Goal: Information Seeking & Learning: Learn about a topic

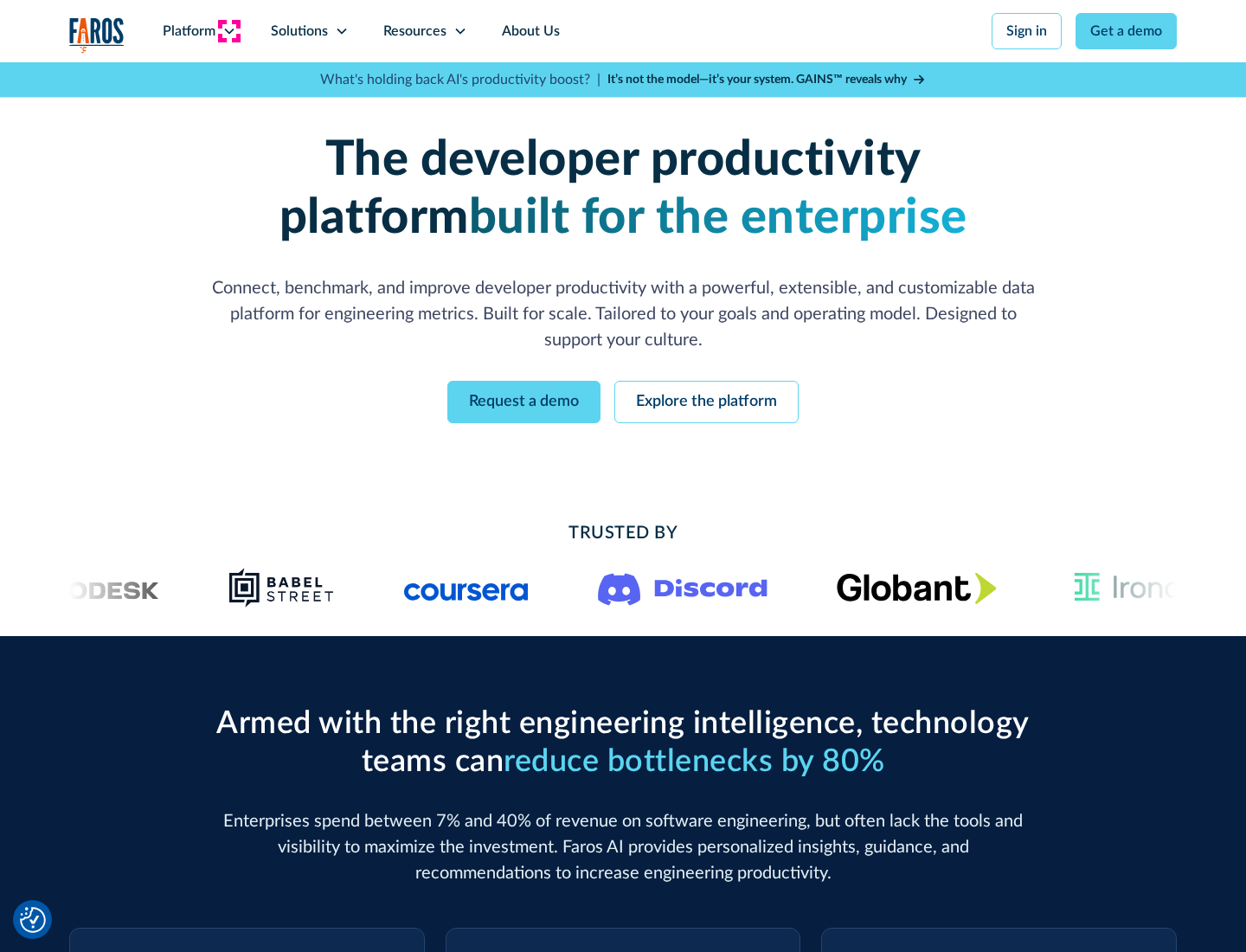
click at [229, 31] on icon at bounding box center [230, 31] width 14 height 14
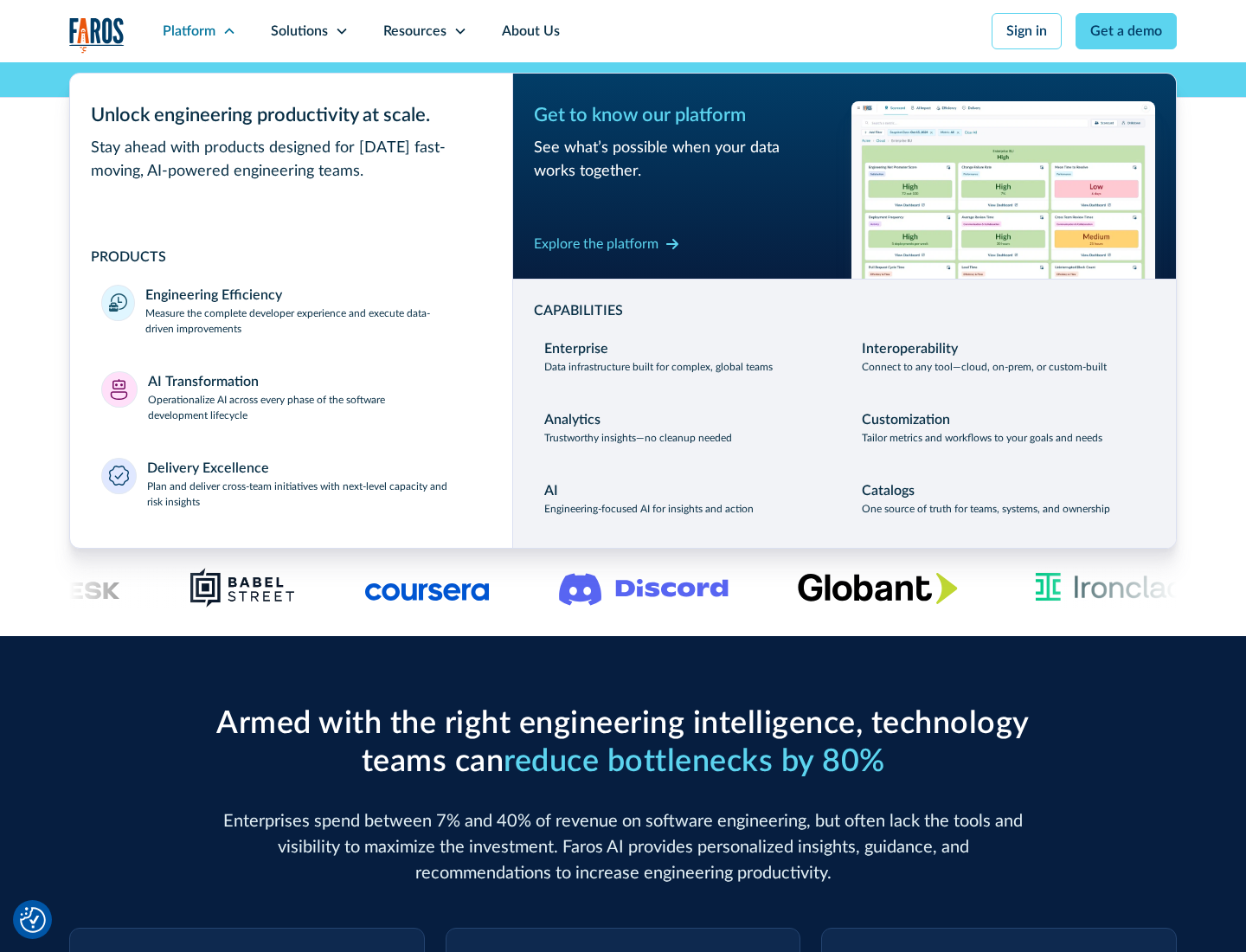
click at [313, 320] on p "Measure the complete developer experience and execute data-driven improvements" at bounding box center [312, 320] width 336 height 31
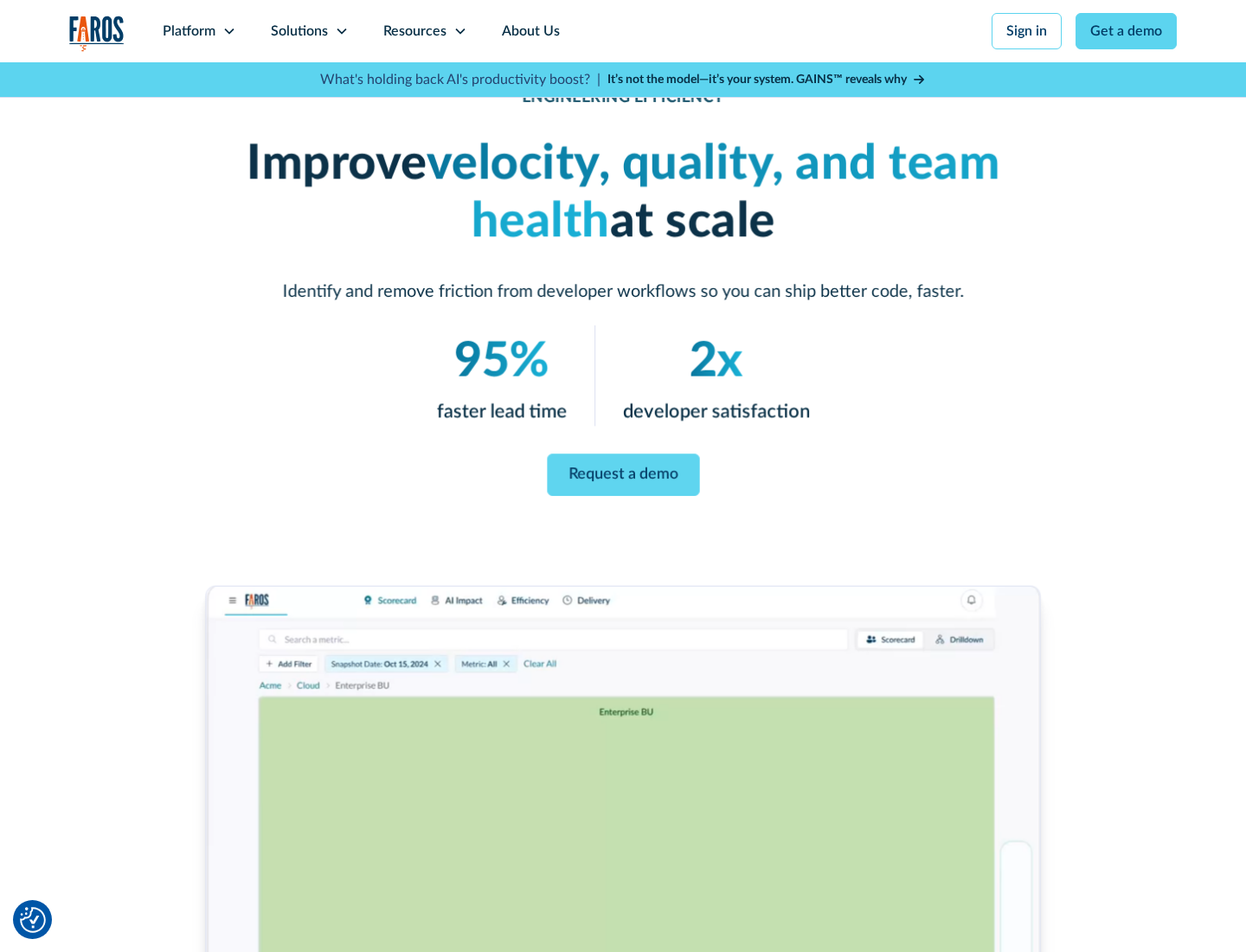
click at [623, 472] on link "Request a demo" at bounding box center [623, 476] width 152 height 43
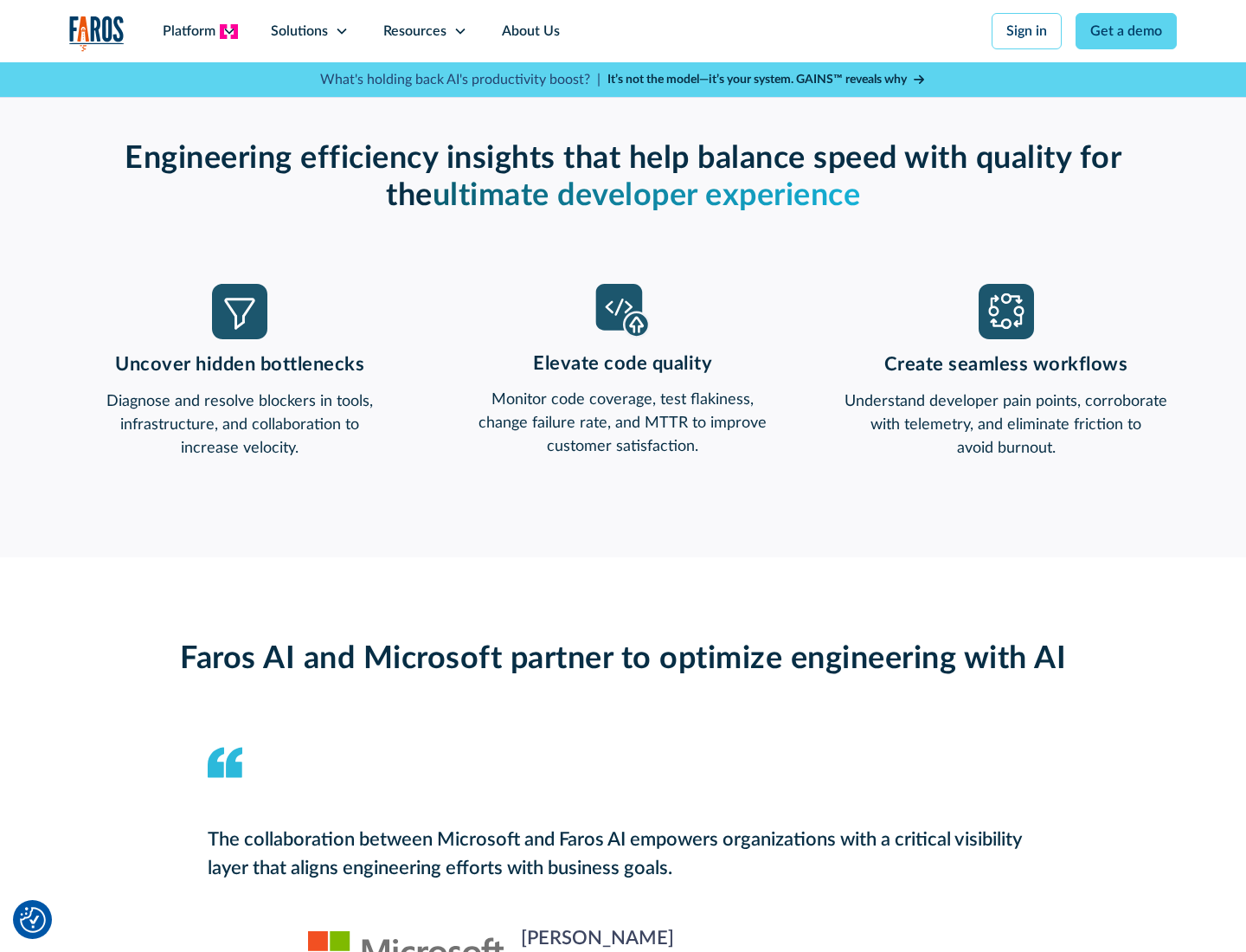
click at [229, 31] on icon at bounding box center [230, 31] width 14 height 14
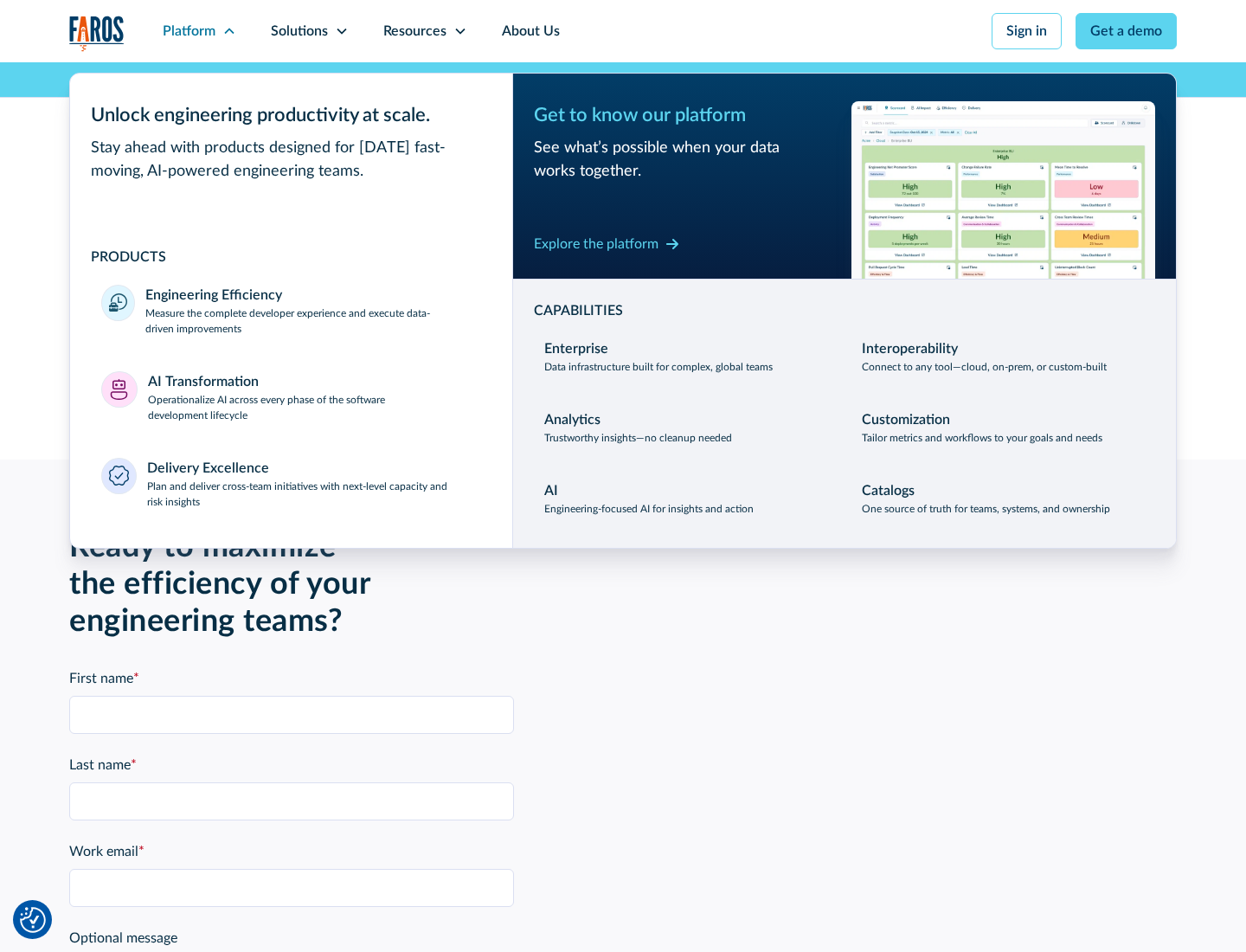
scroll to position [3796, 0]
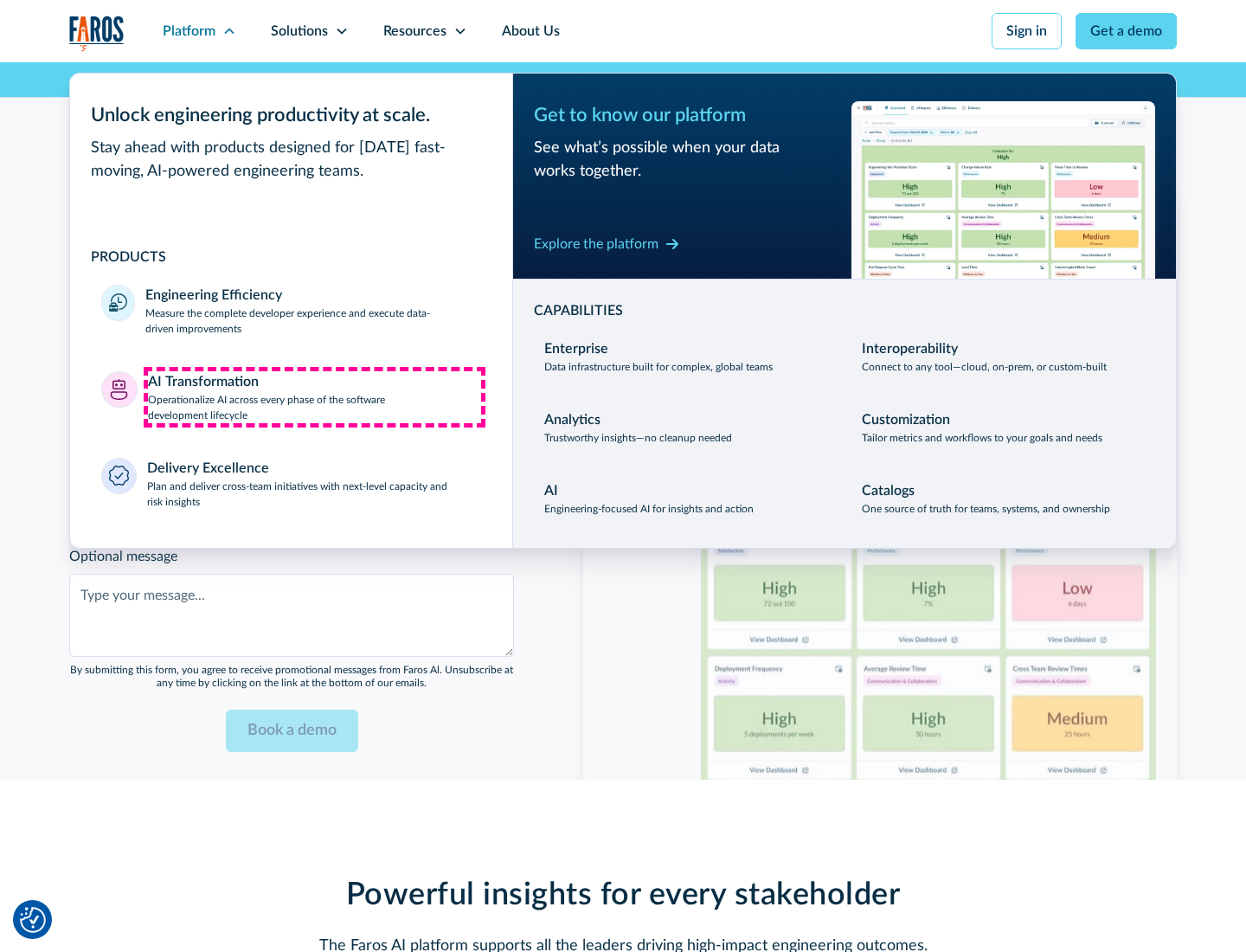
click at [314, 396] on p "Operationalize AI across every phase of the software development lifecycle" at bounding box center [314, 407] width 334 height 31
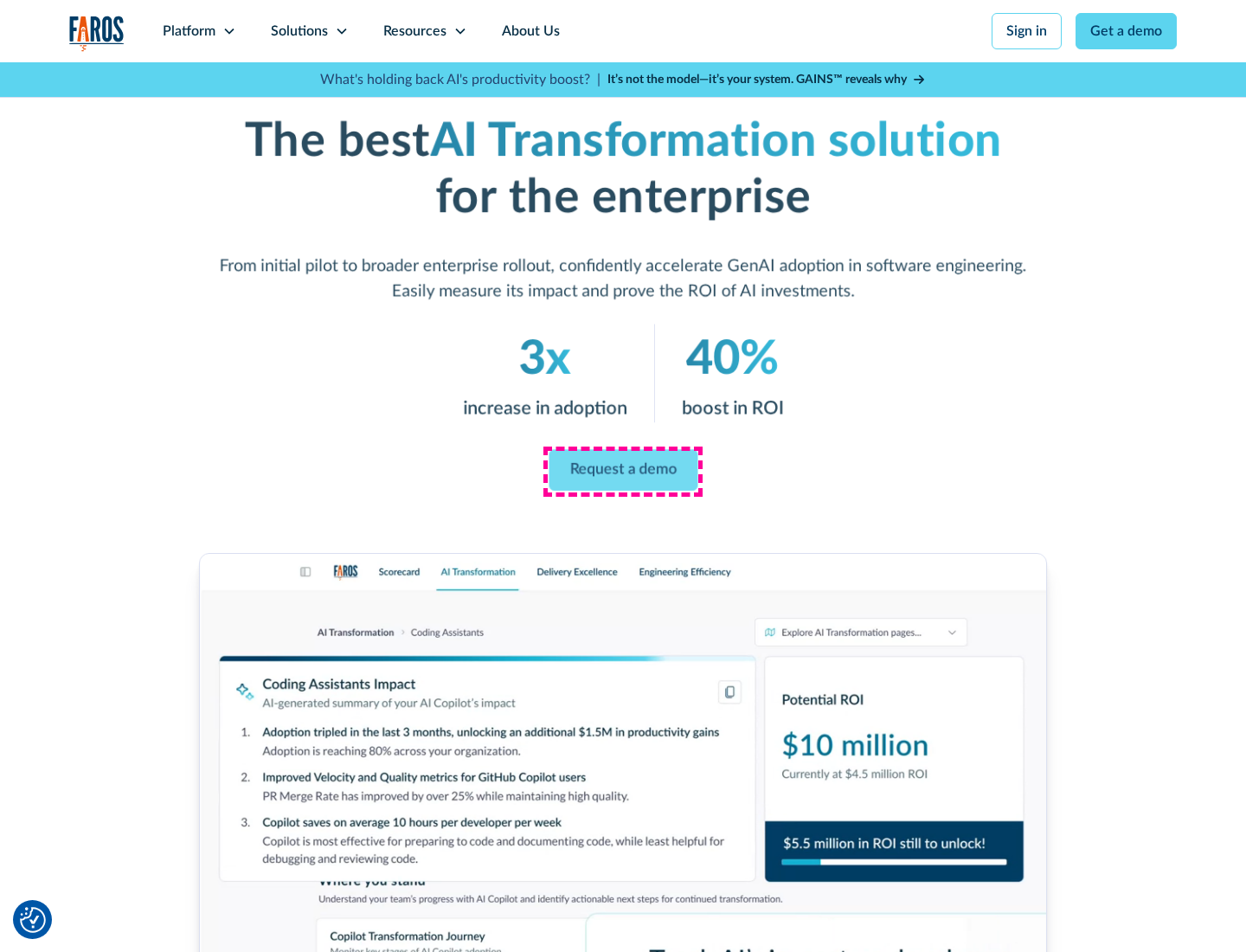
click at [623, 470] on link "Request a demo" at bounding box center [623, 471] width 149 height 42
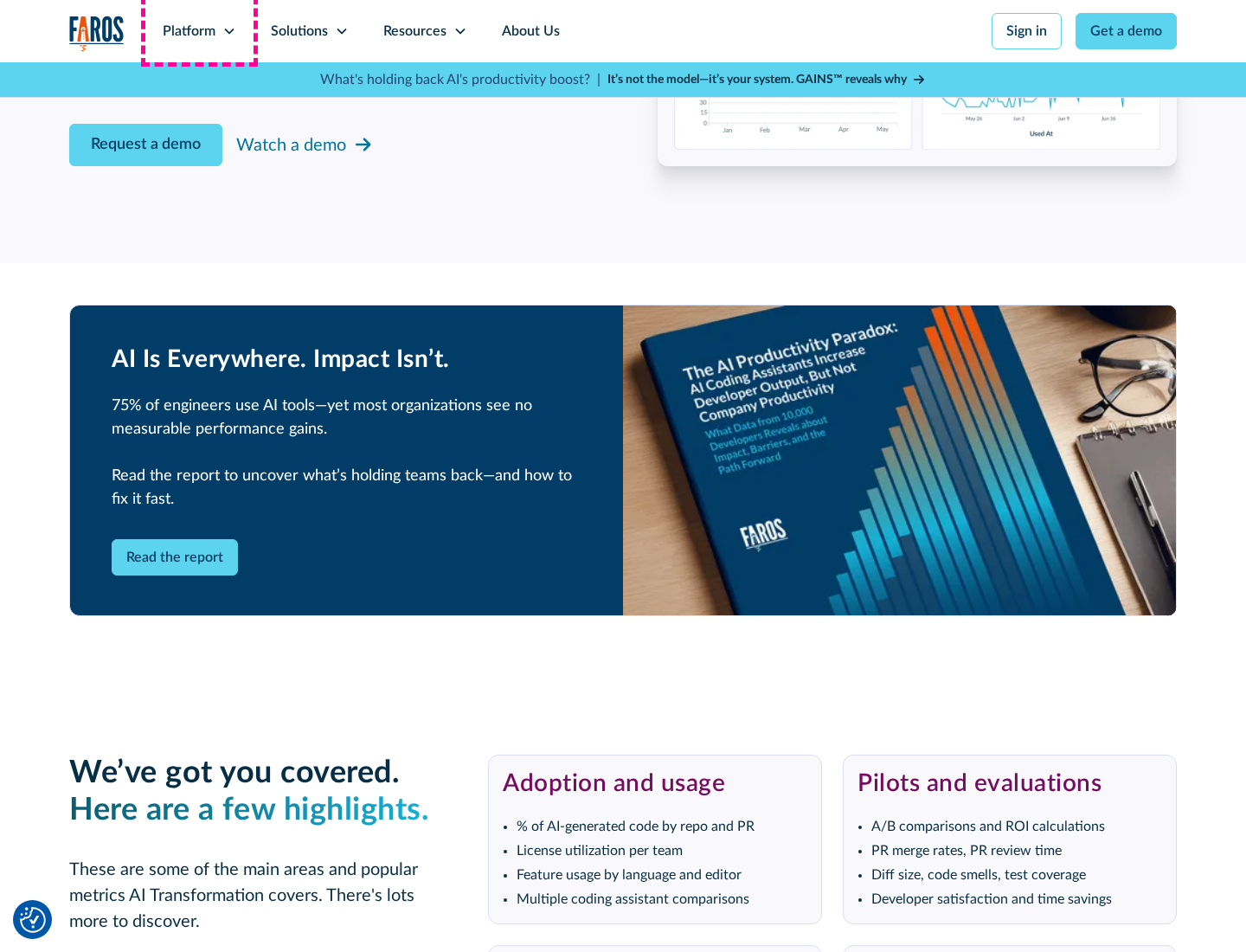
click at [199, 31] on div "Platform" at bounding box center [189, 30] width 53 height 20
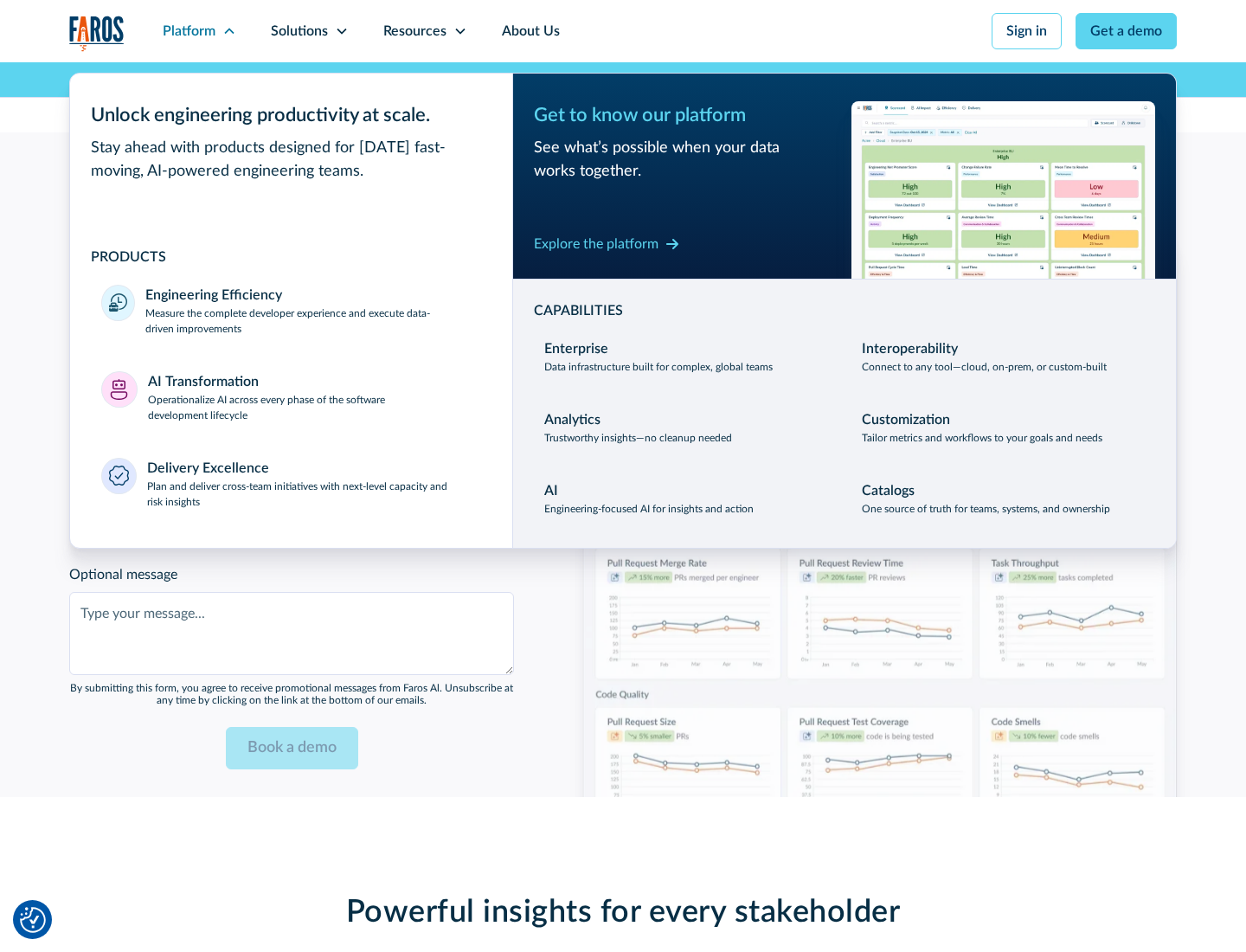
scroll to position [4212, 0]
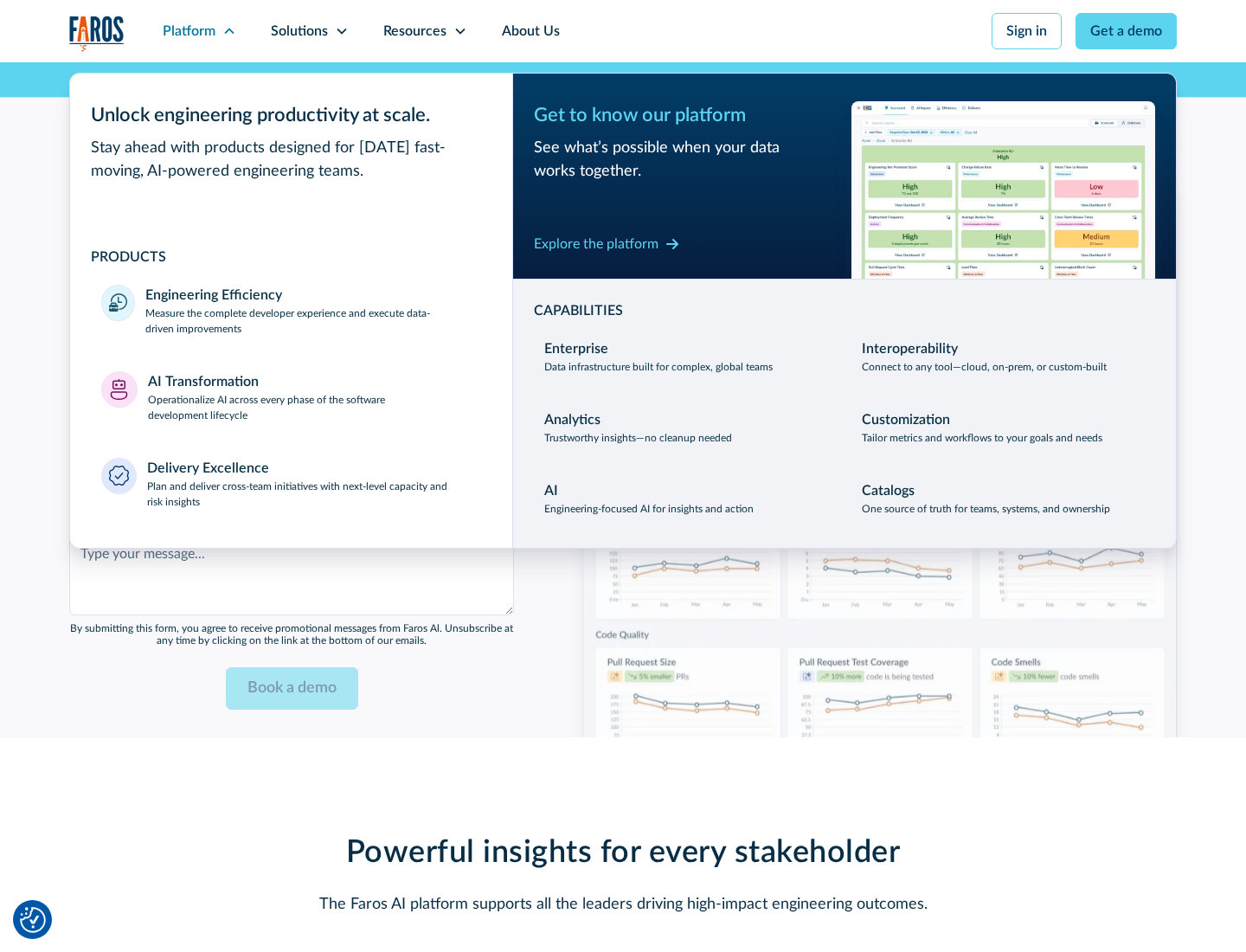
click at [596, 243] on div "Explore the platform" at bounding box center [596, 244] width 125 height 20
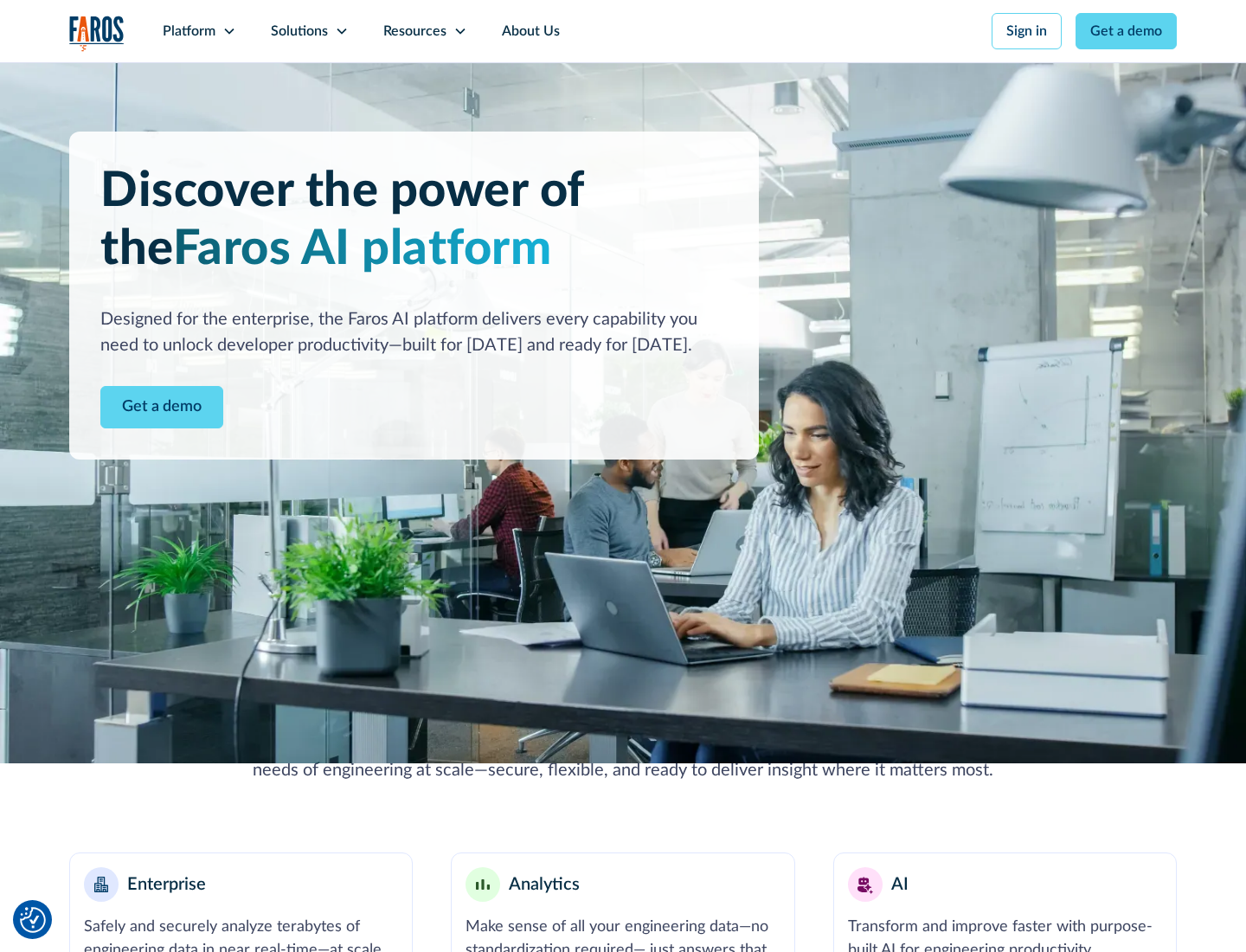
click at [162, 407] on link "Get a demo" at bounding box center [162, 407] width 123 height 43
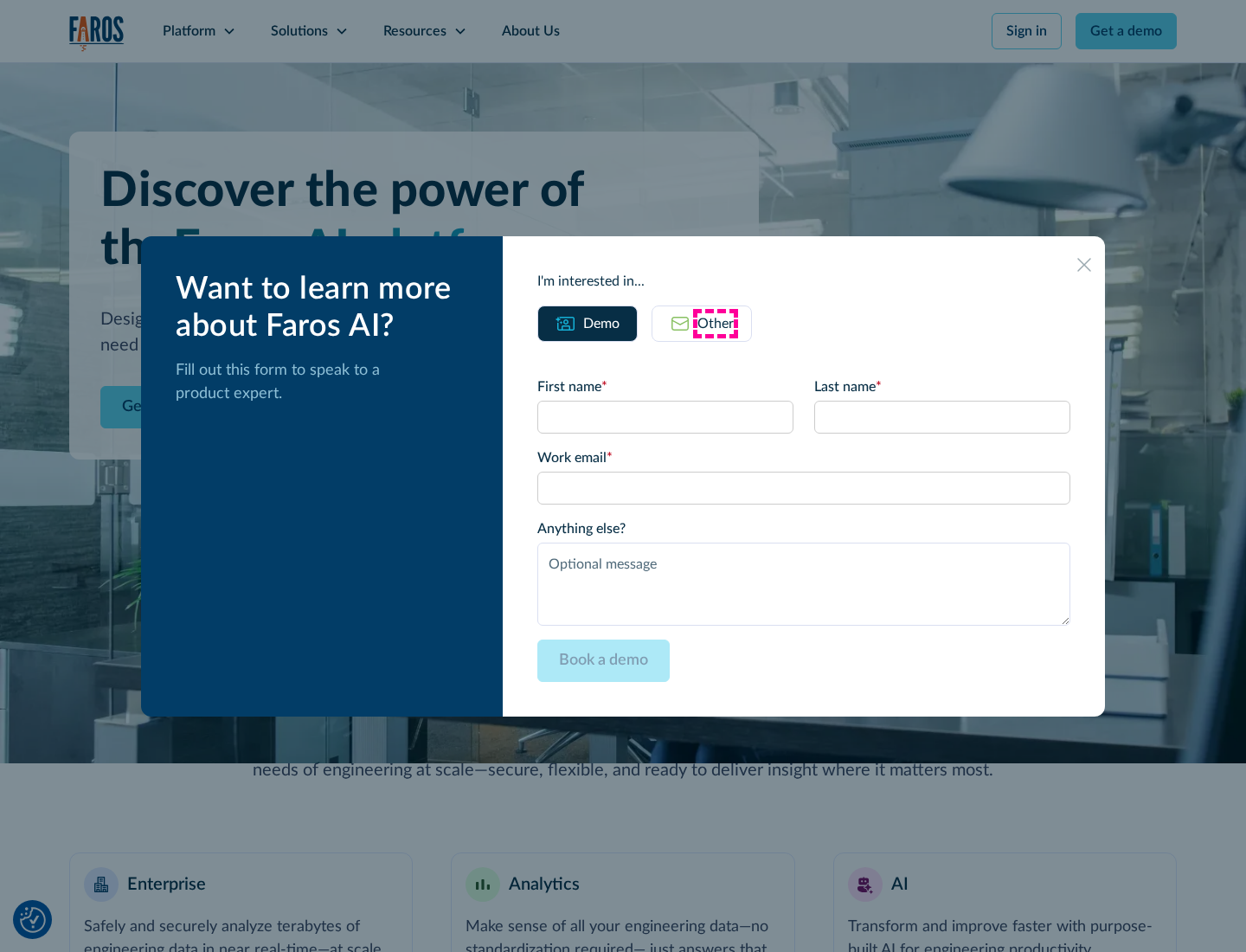
click at [716, 323] on div "Other" at bounding box center [716, 323] width 36 height 20
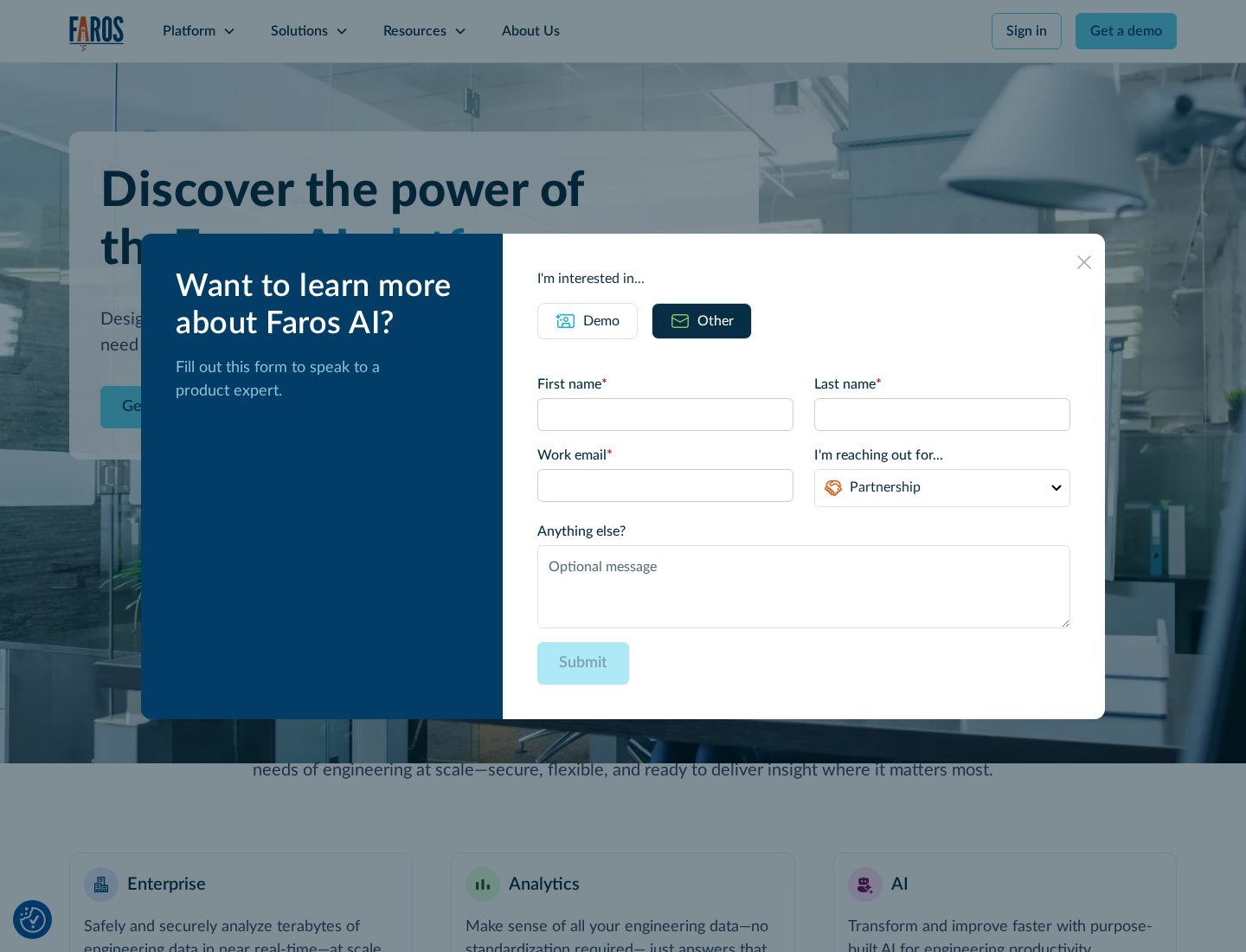
click at [602, 320] on div "Demo" at bounding box center [601, 320] width 36 height 20
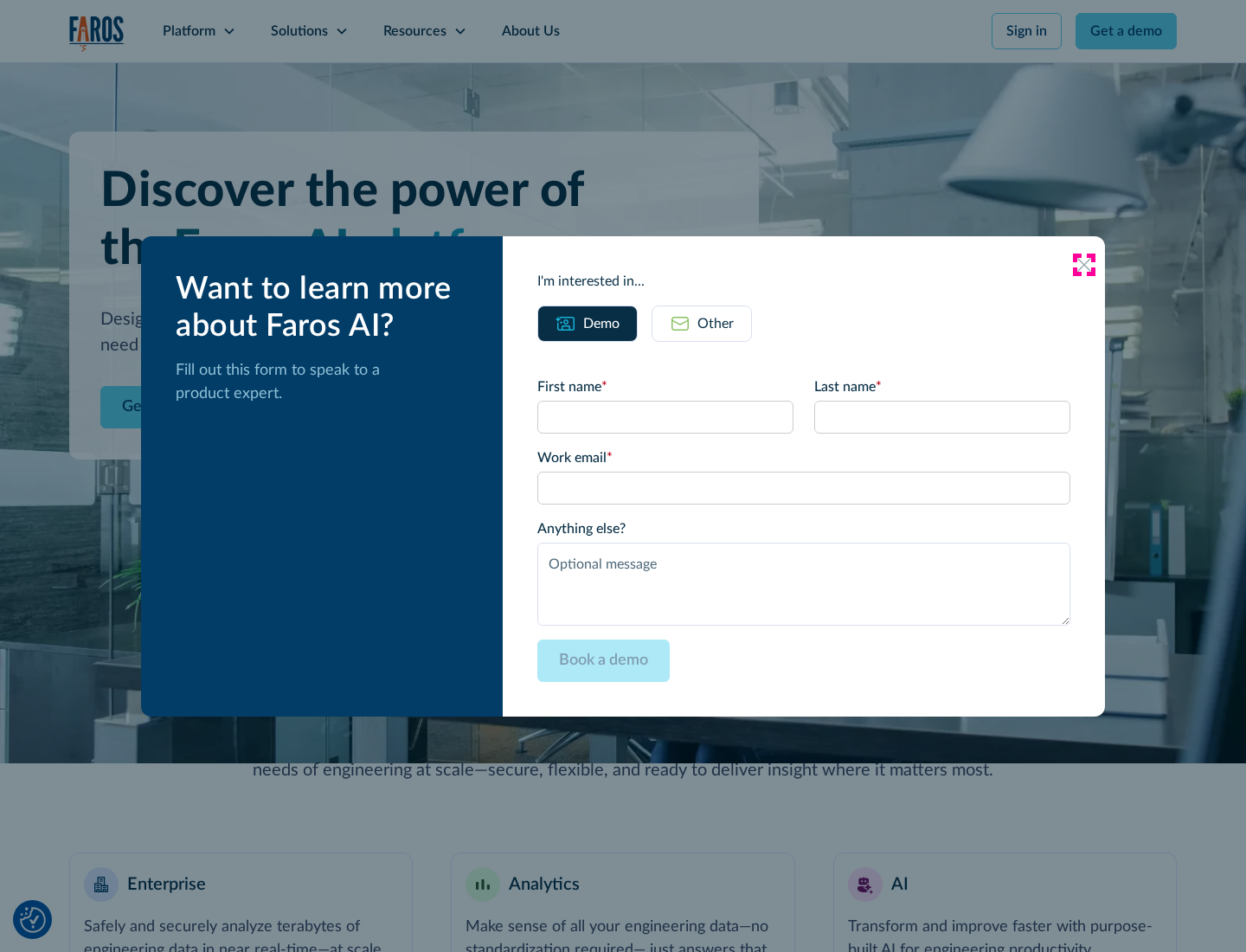
click at [1085, 264] on icon at bounding box center [1085, 265] width 14 height 14
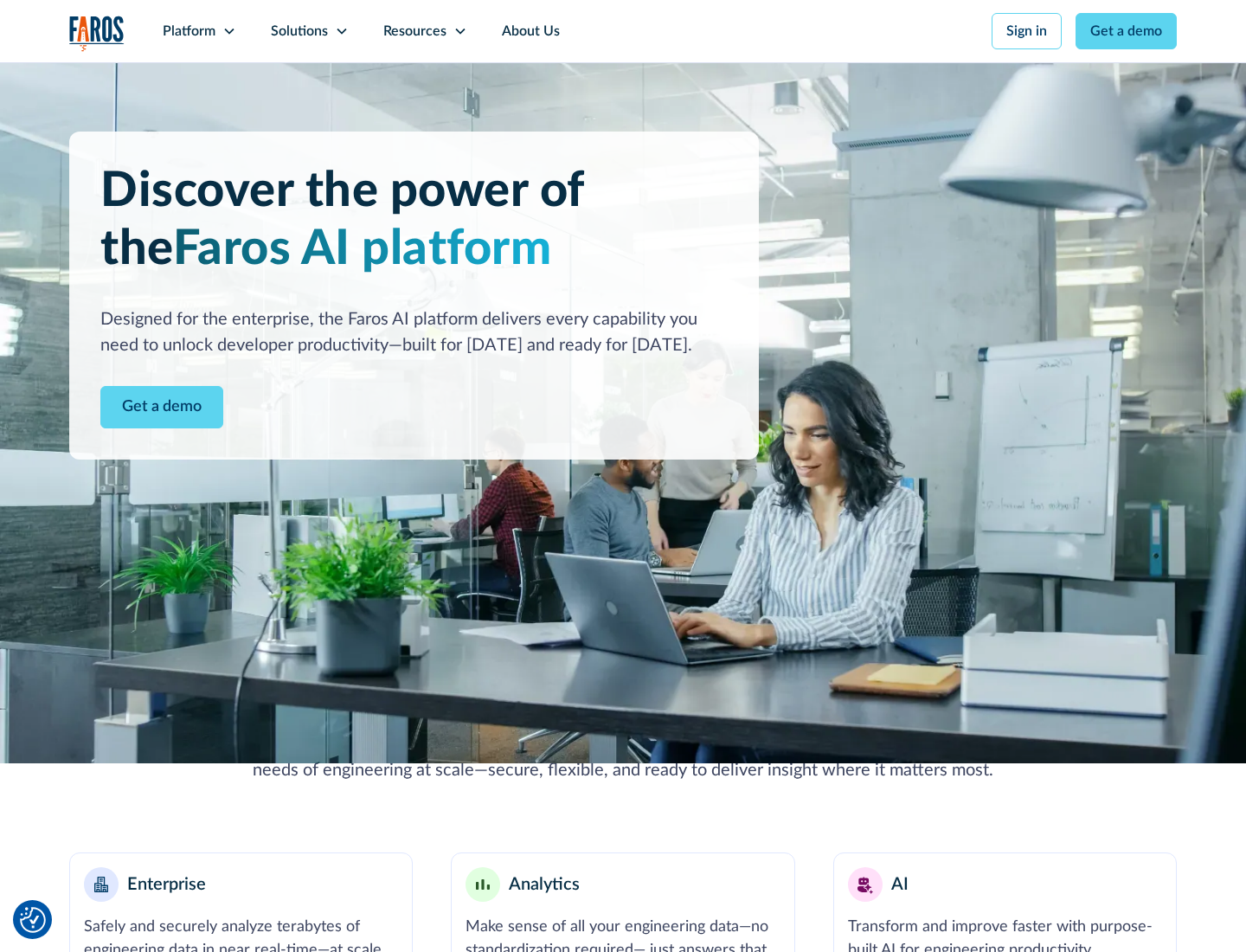
click at [229, 31] on icon at bounding box center [230, 31] width 14 height 14
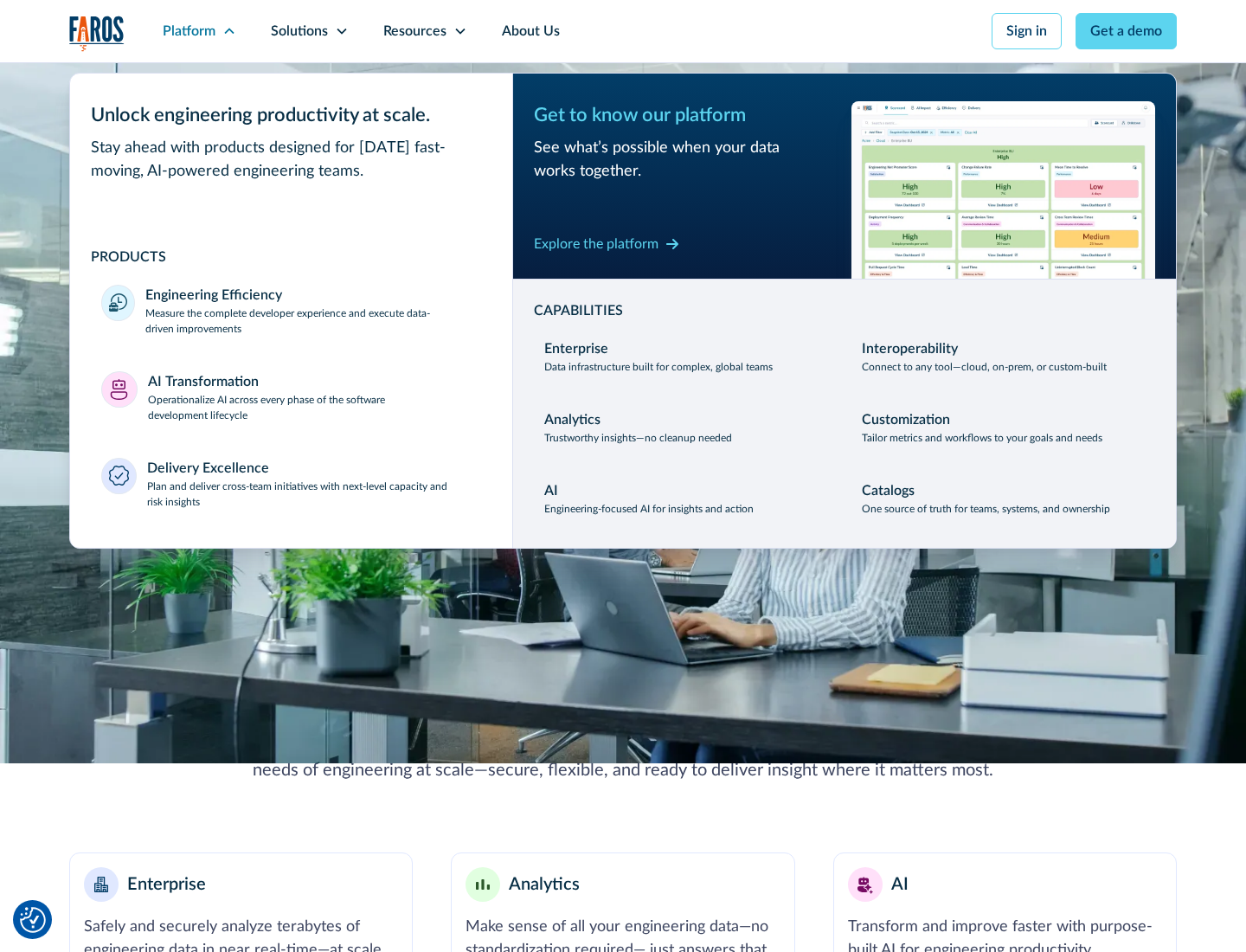
click at [313, 493] on p "Plan and deliver cross-team initiatives with next-level capacity and risk insig…" at bounding box center [314, 494] width 335 height 31
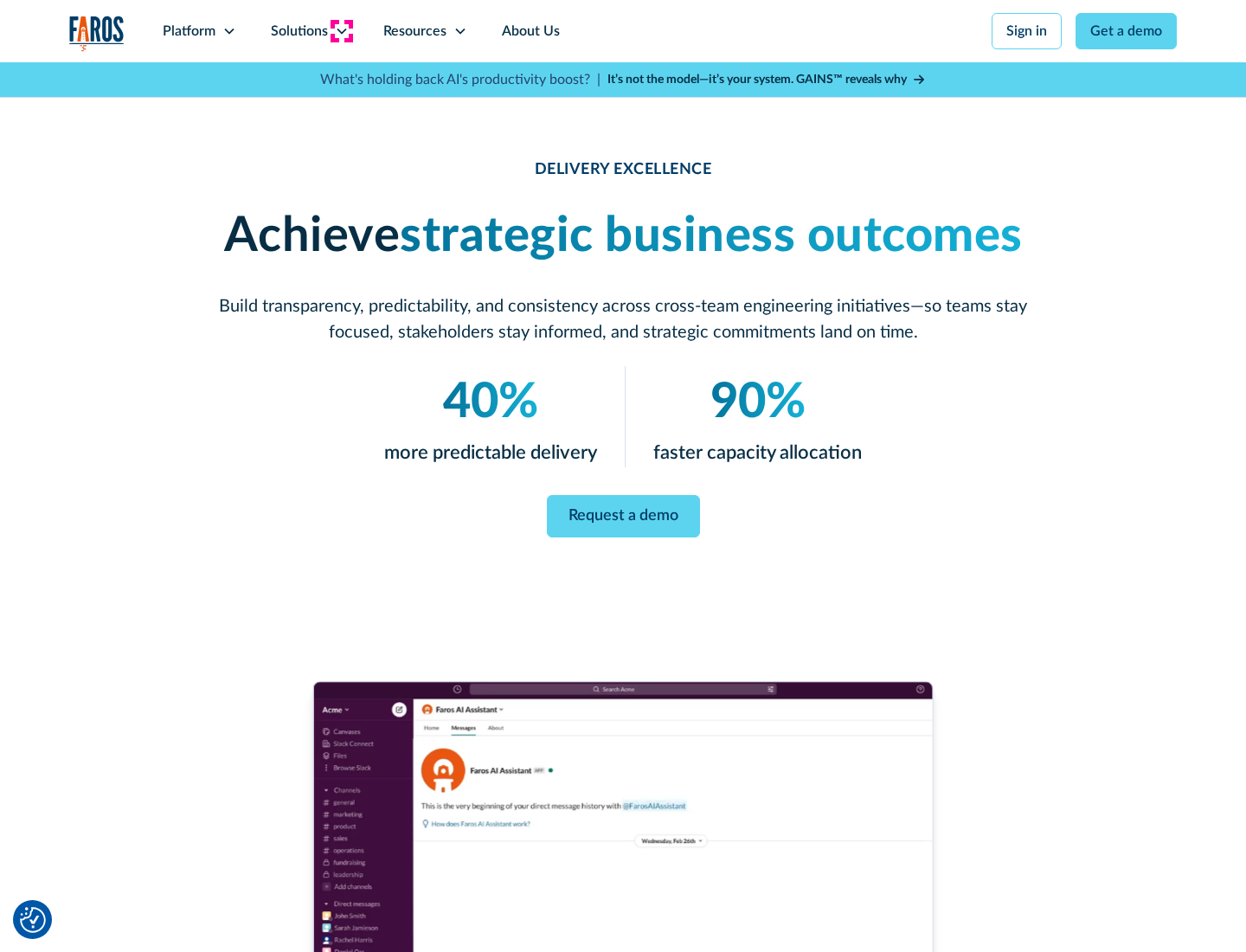
click at [341, 31] on icon at bounding box center [342, 31] width 14 height 14
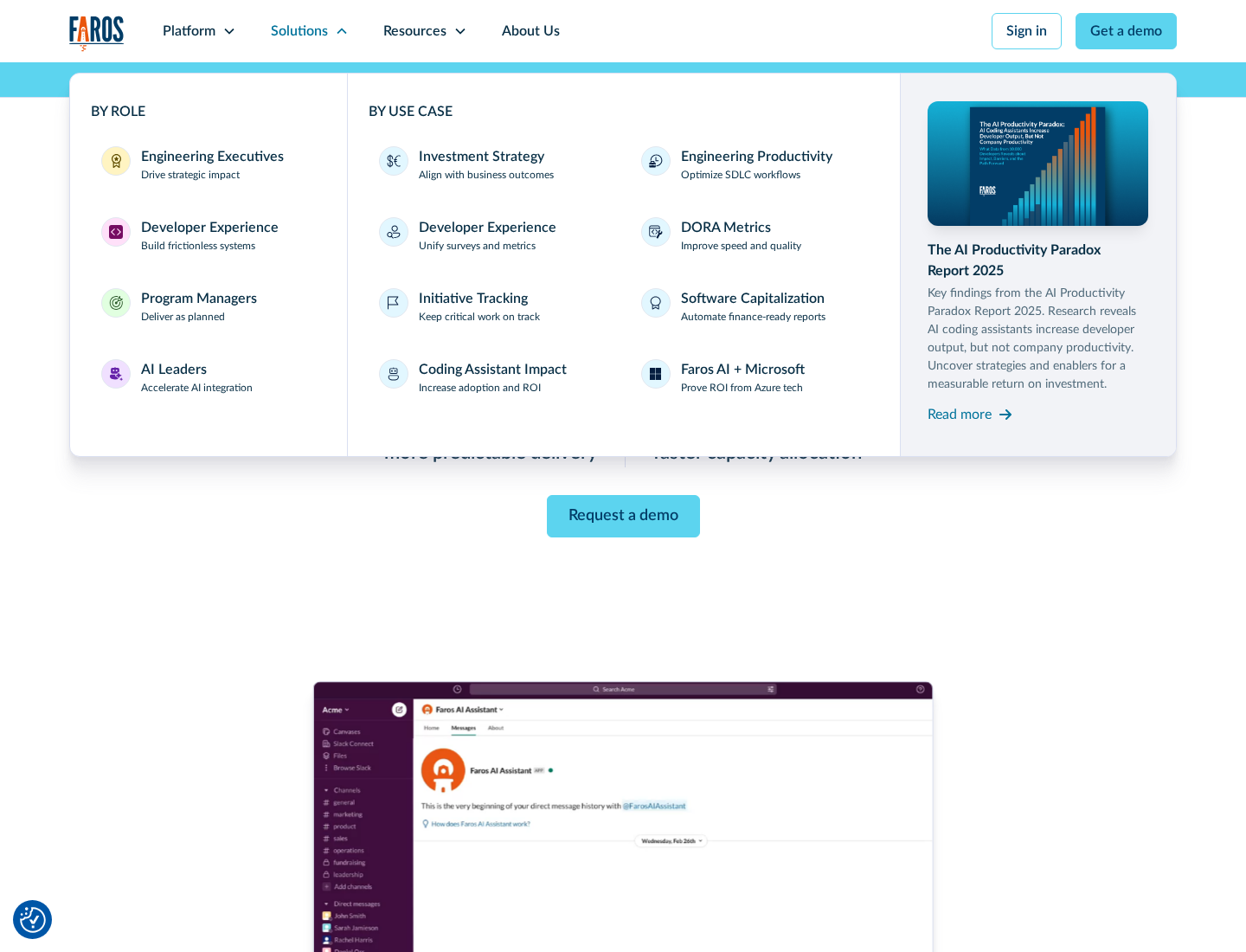
click at [207, 165] on div "Engineering Executives" at bounding box center [213, 156] width 142 height 20
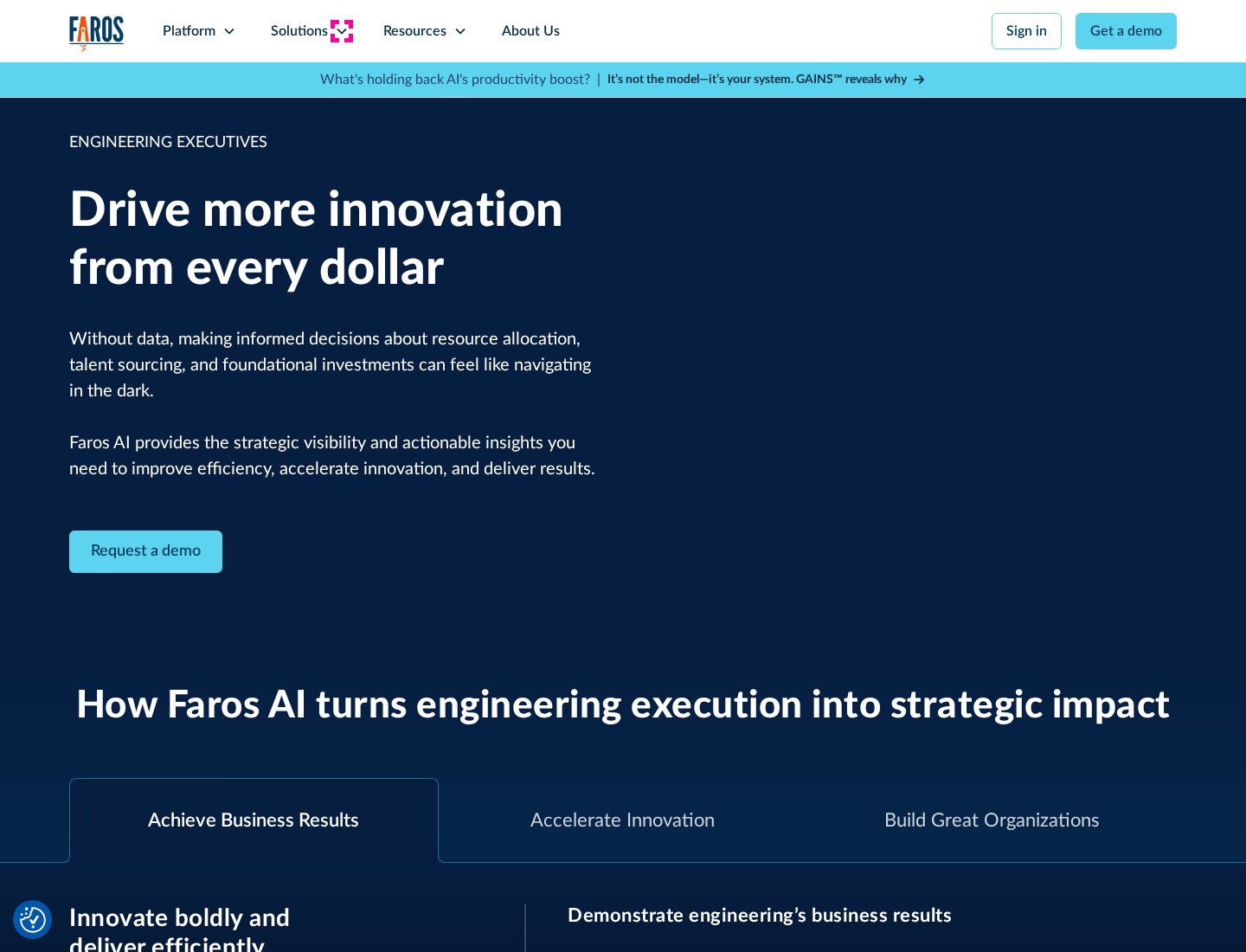
click at [341, 31] on icon at bounding box center [342, 31] width 14 height 14
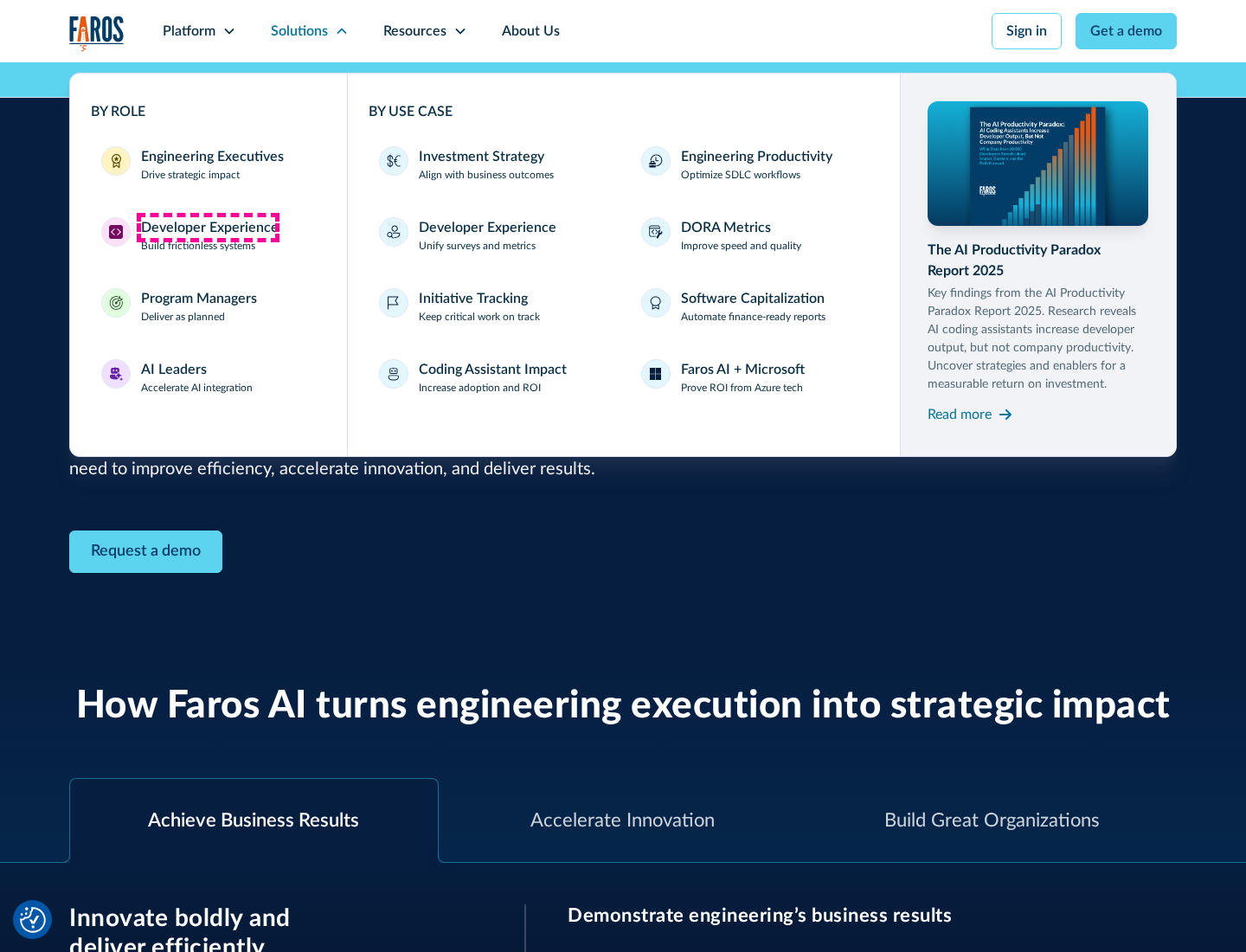
click at [207, 228] on div "Developer Experience" at bounding box center [210, 227] width 138 height 20
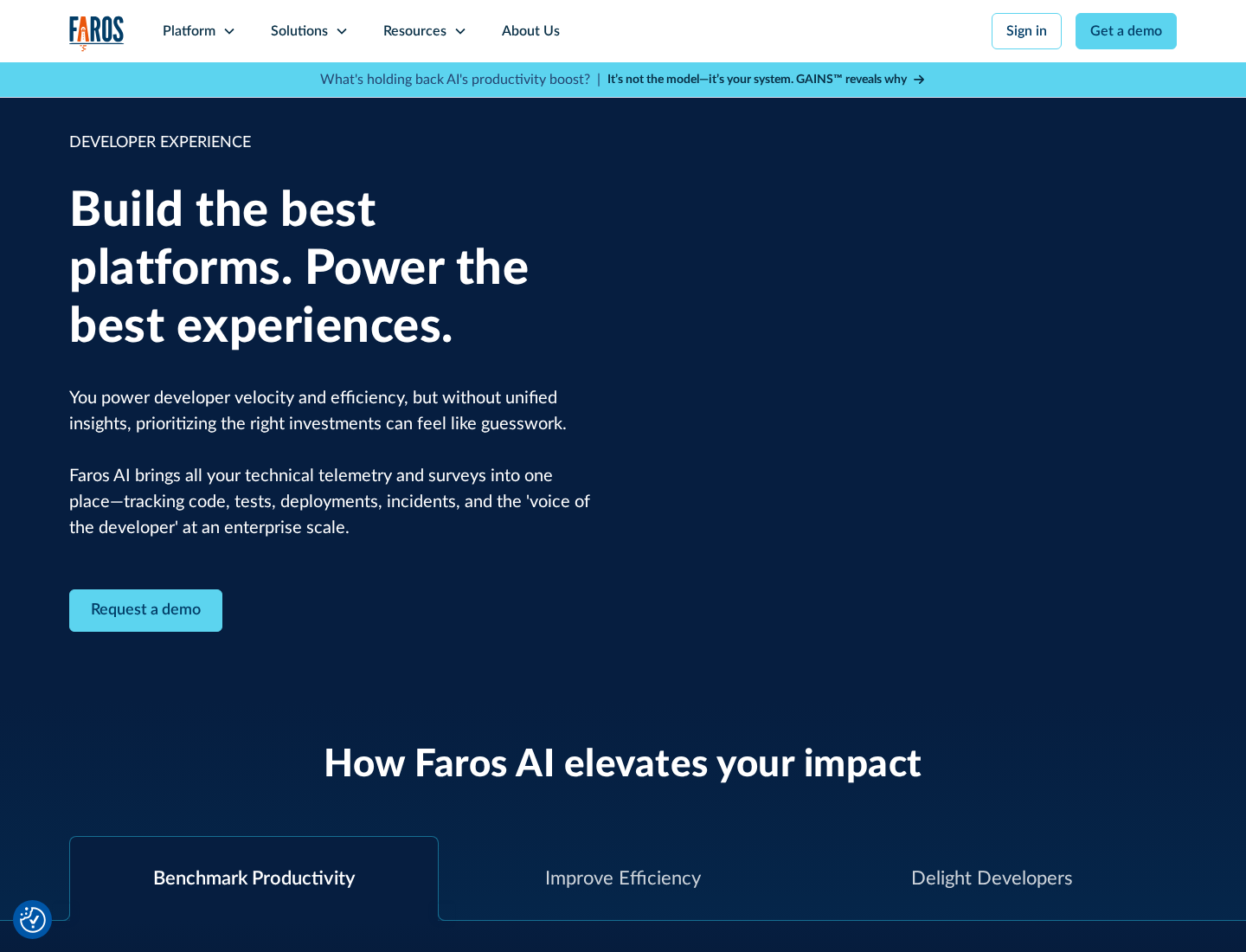
click at [309, 31] on div "Solutions" at bounding box center [299, 30] width 57 height 20
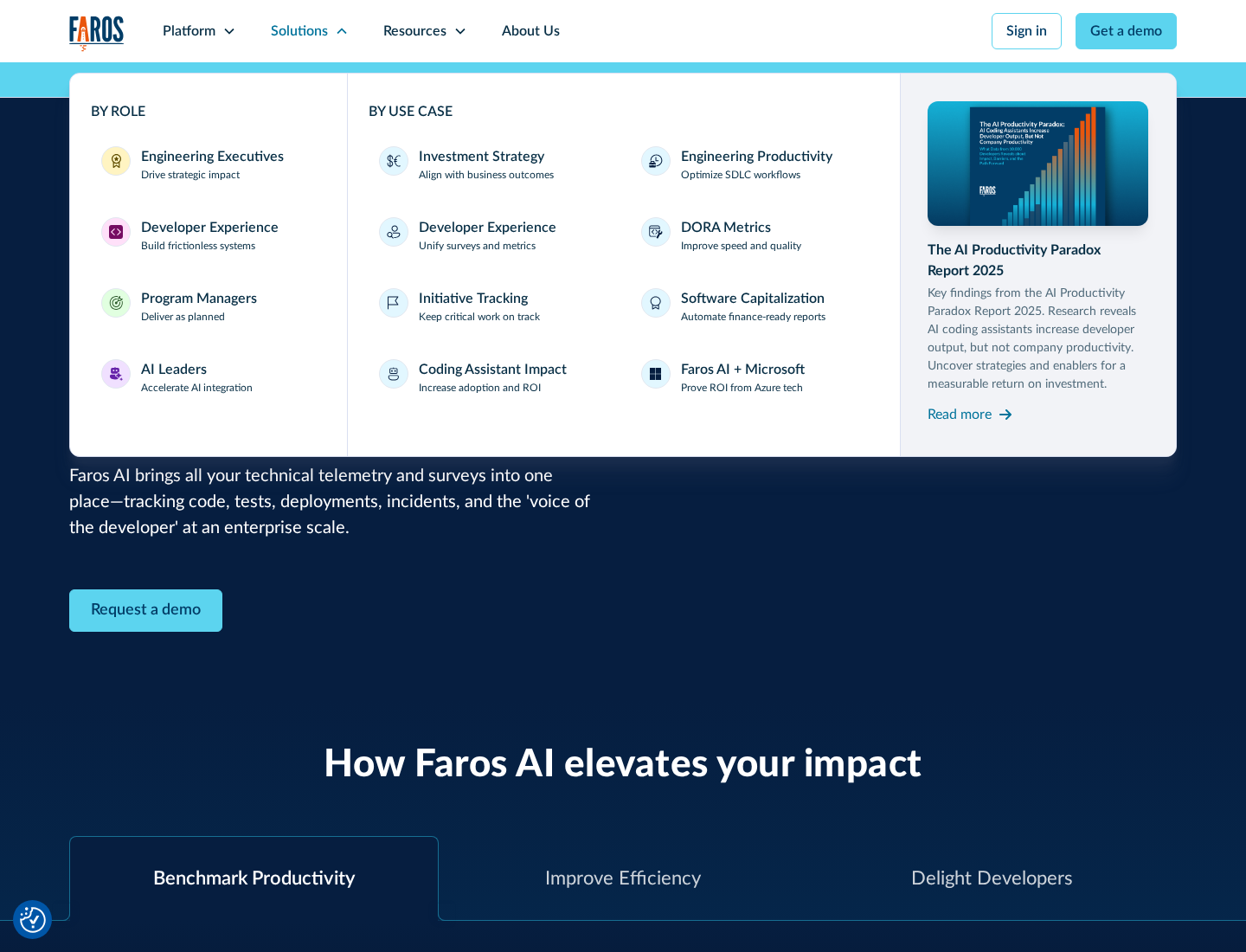
click at [198, 306] on div "Program Managers" at bounding box center [199, 298] width 116 height 20
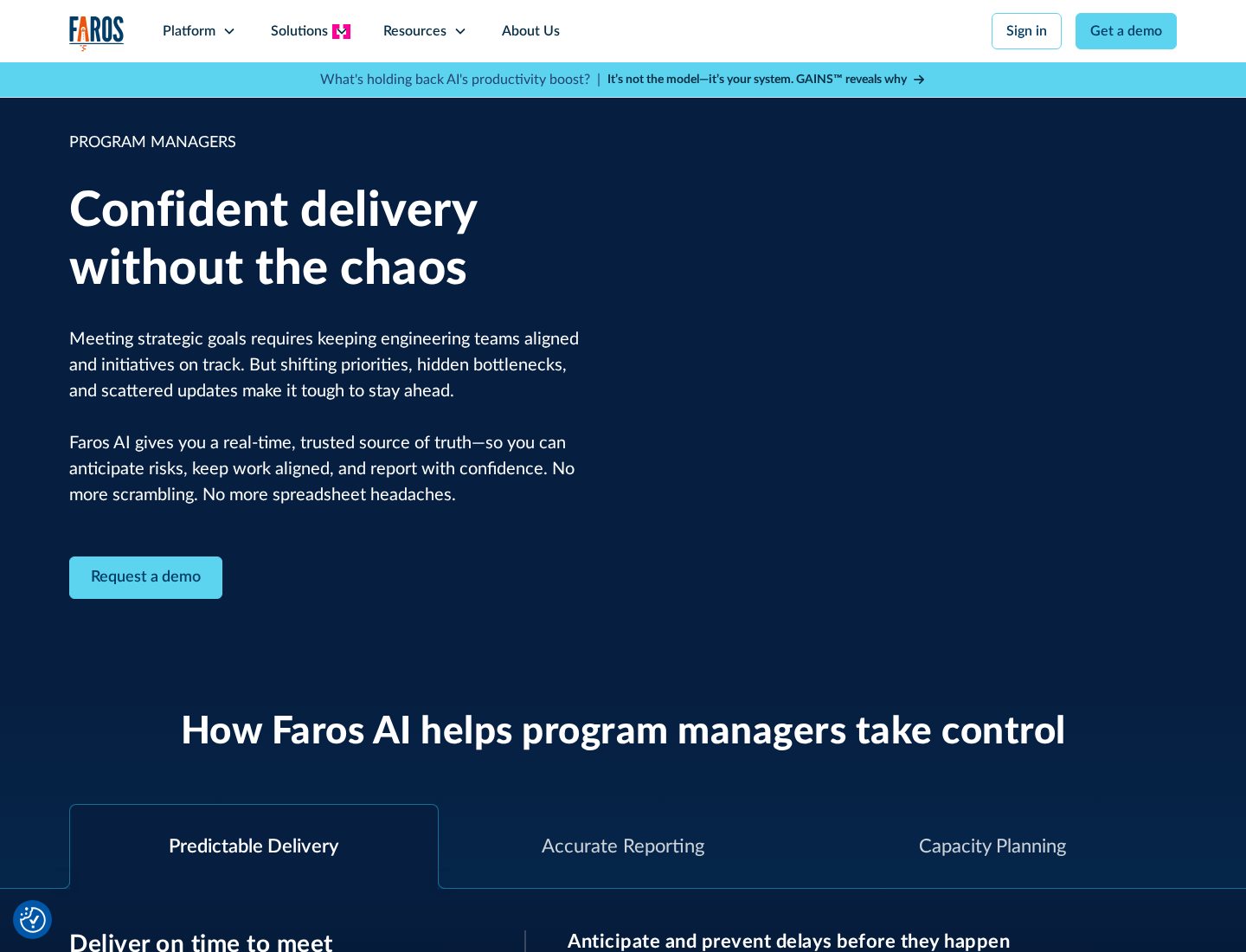
click at [341, 31] on icon at bounding box center [342, 31] width 14 height 14
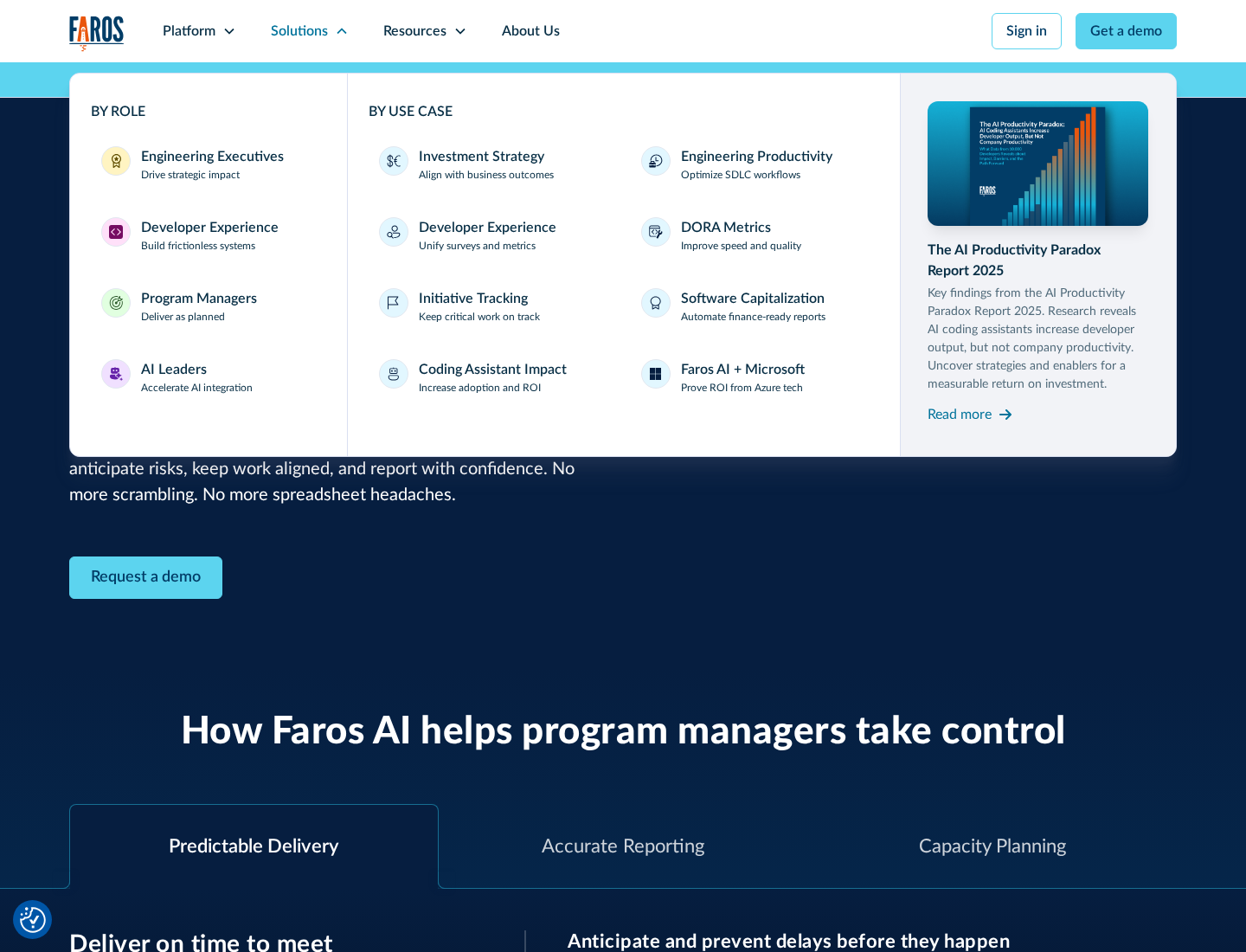
click at [198, 377] on div "AI Leaders" at bounding box center [174, 369] width 66 height 20
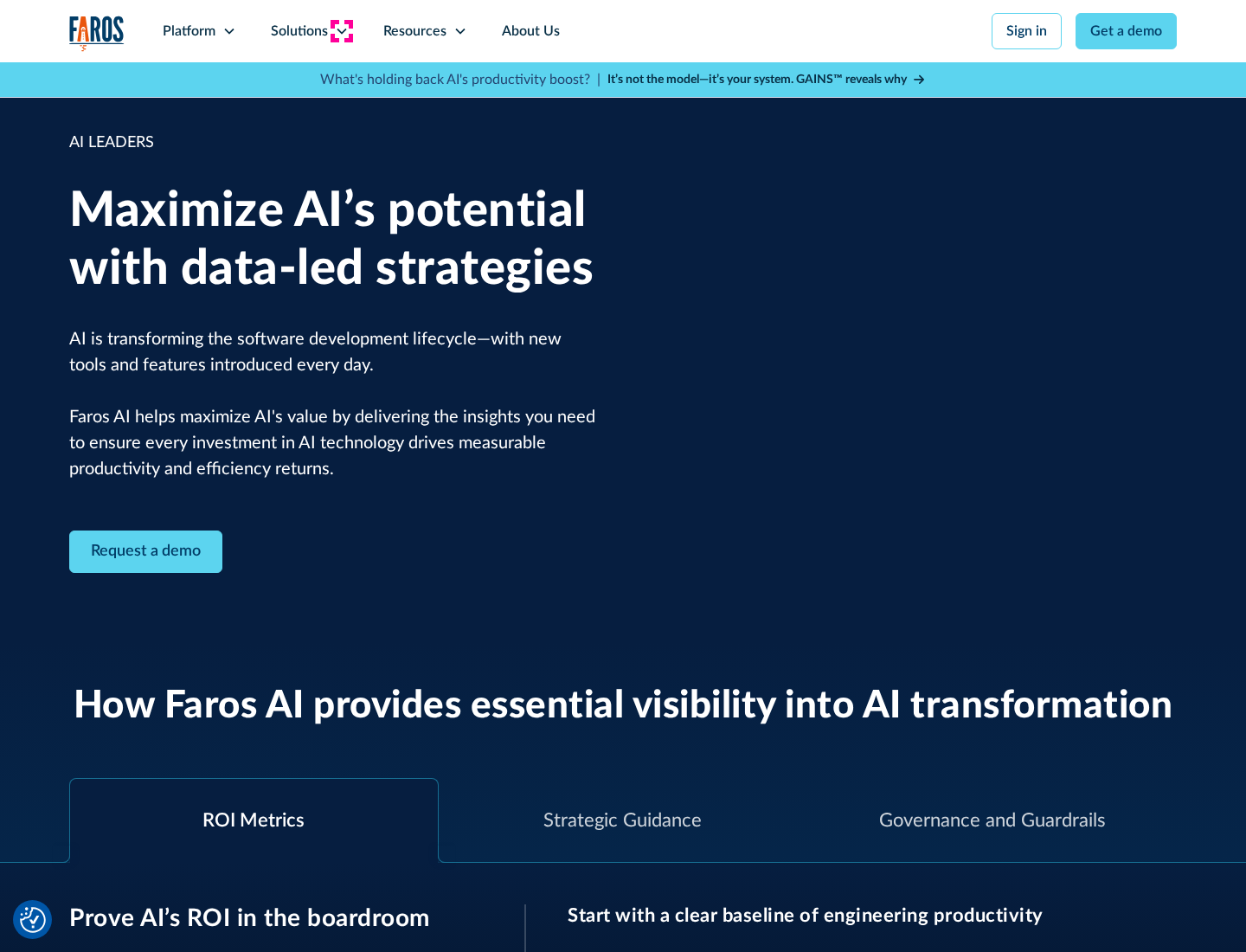
click at [341, 31] on icon at bounding box center [342, 31] width 14 height 14
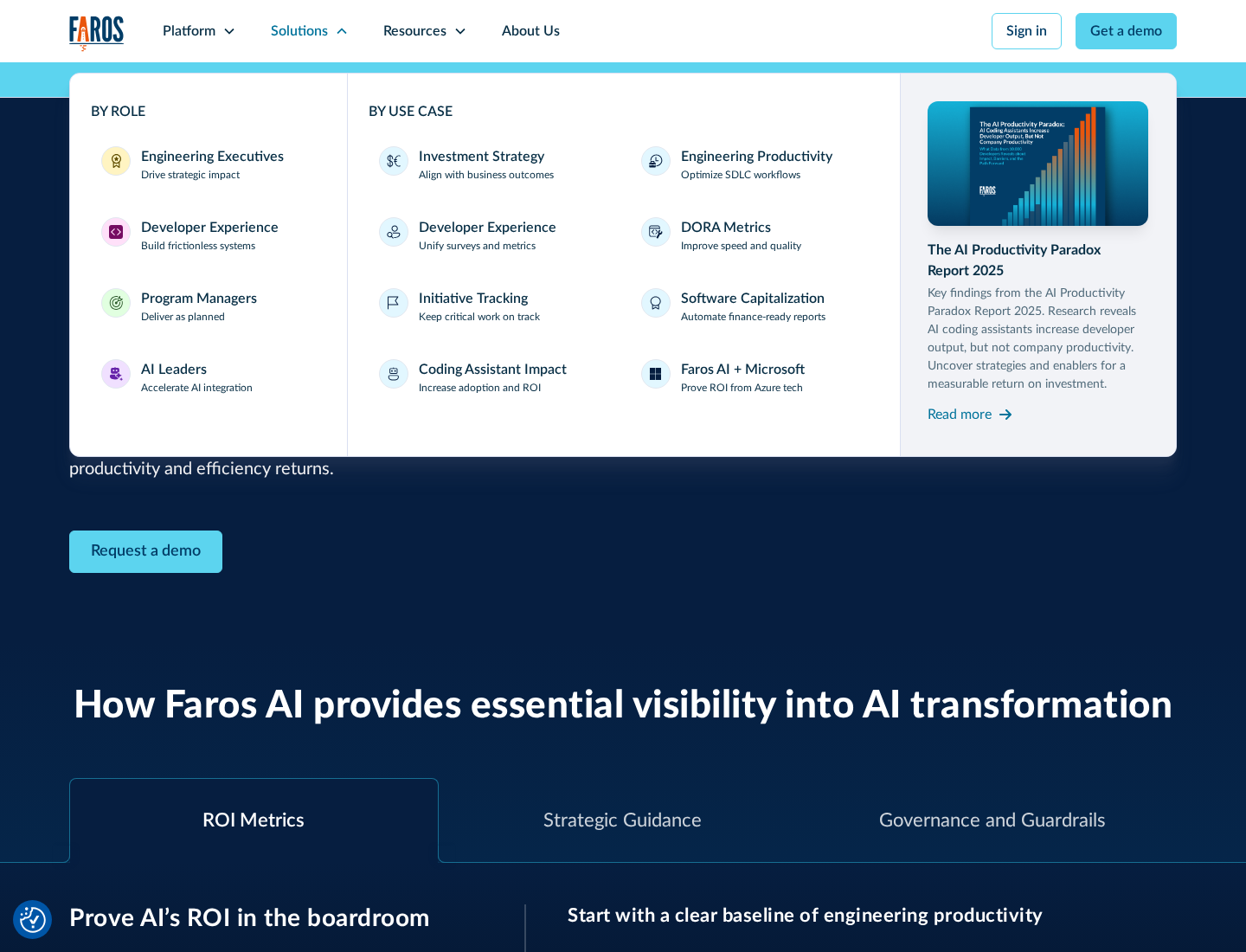
click at [480, 157] on div "Investment Strategy" at bounding box center [481, 156] width 125 height 20
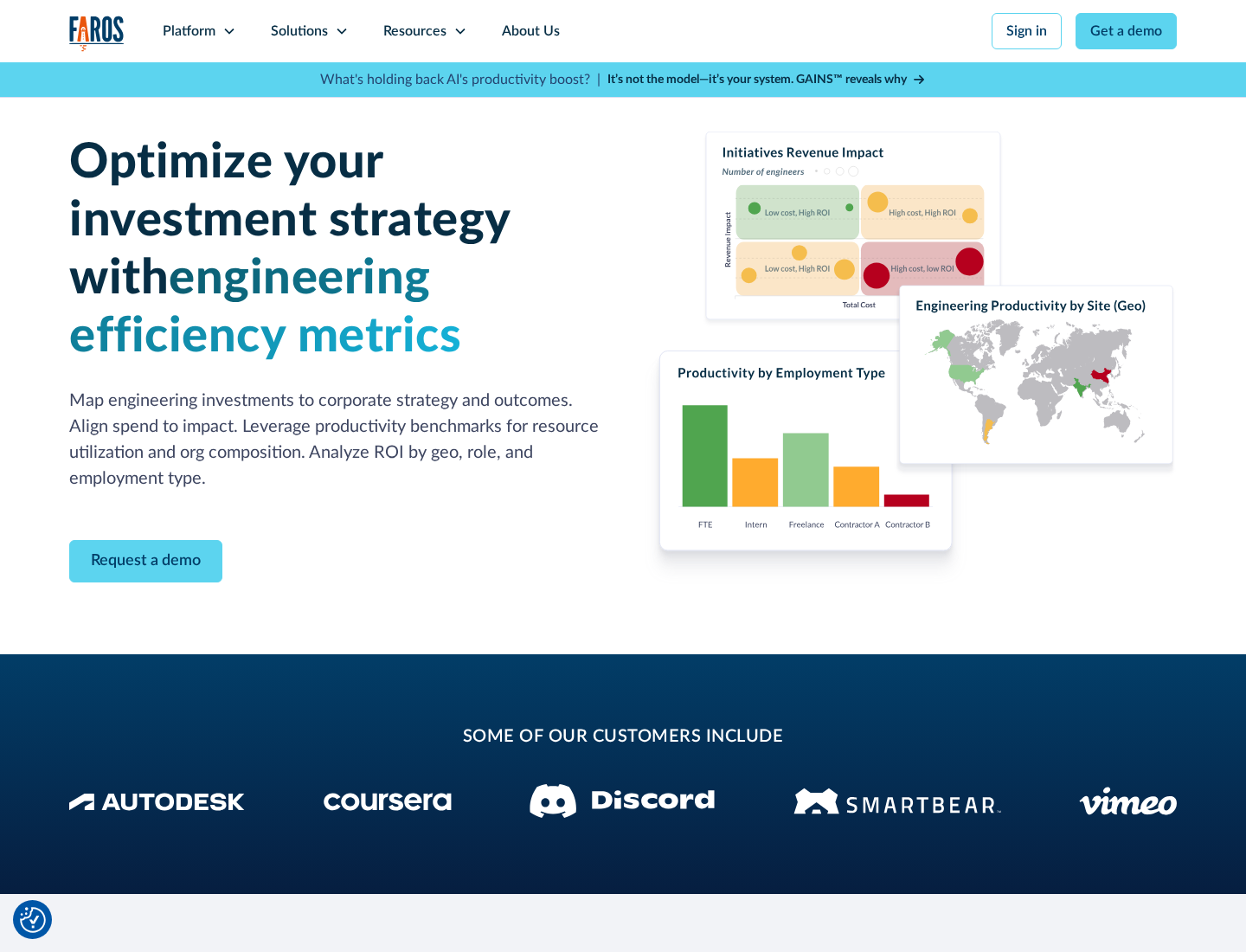
click at [341, 31] on icon at bounding box center [342, 31] width 14 height 14
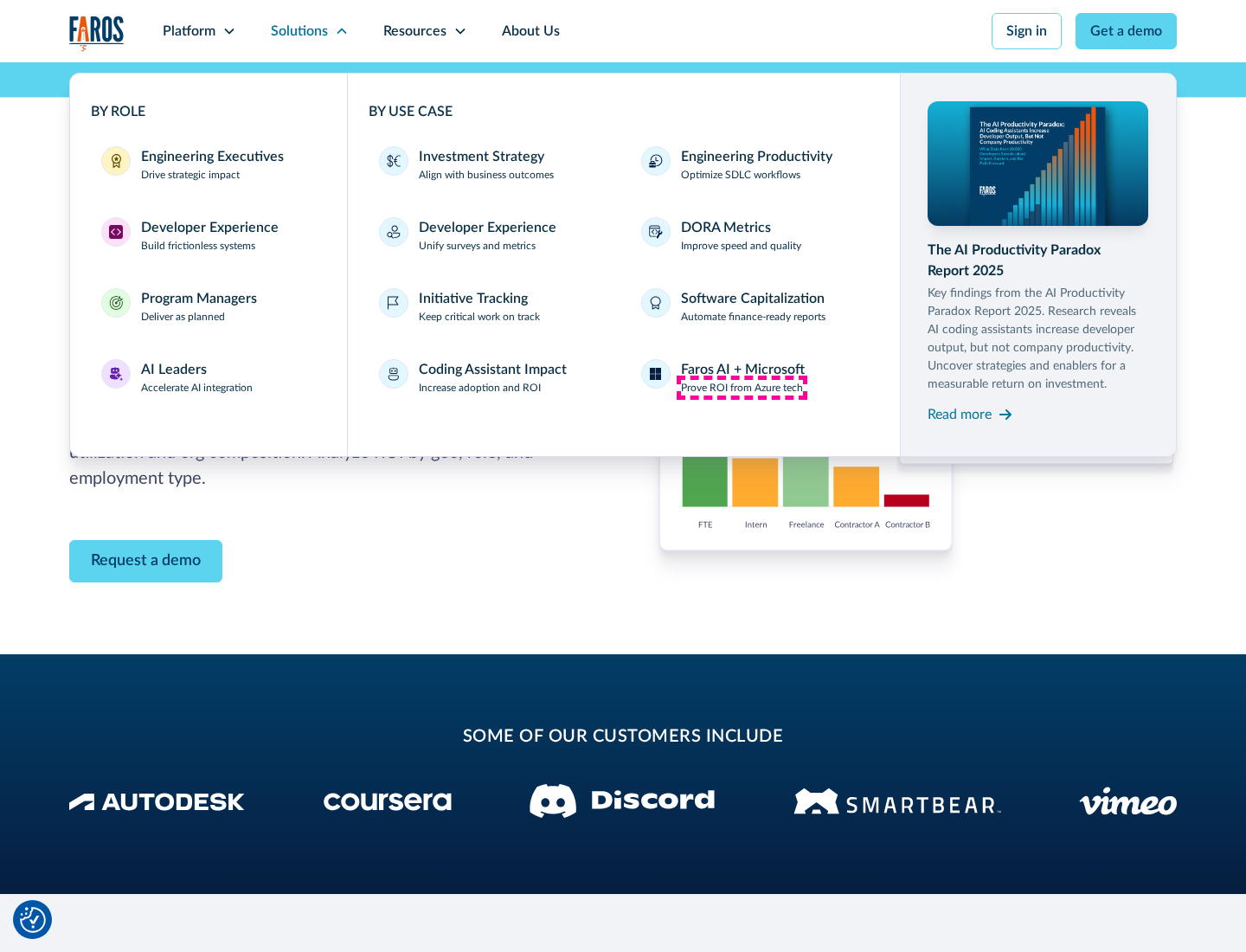
click at [741, 388] on p "Prove ROI from Azure tech" at bounding box center [741, 388] width 122 height 16
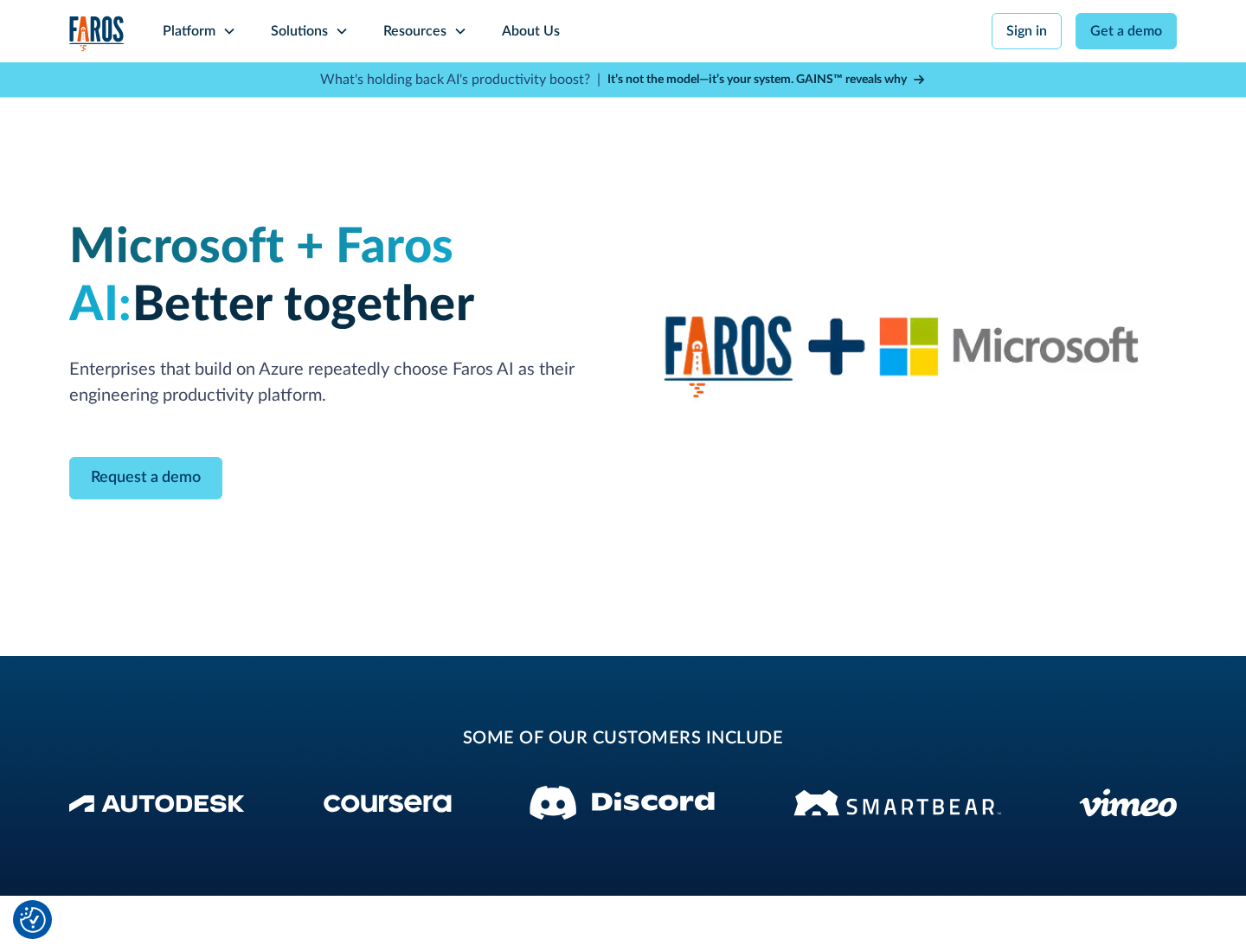
click at [341, 31] on icon at bounding box center [342, 31] width 14 height 14
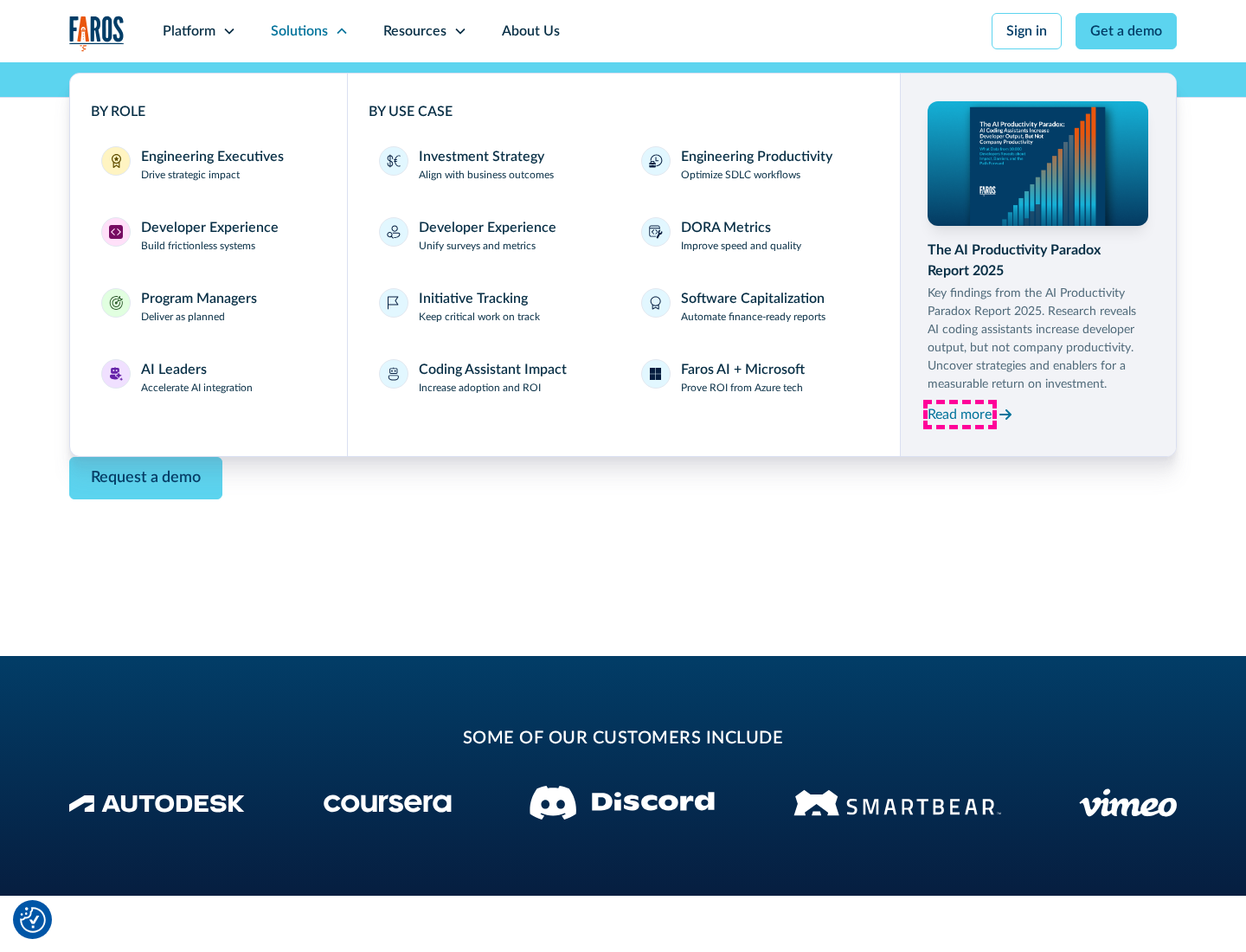
click at [959, 414] on div "Read more" at bounding box center [960, 414] width 64 height 20
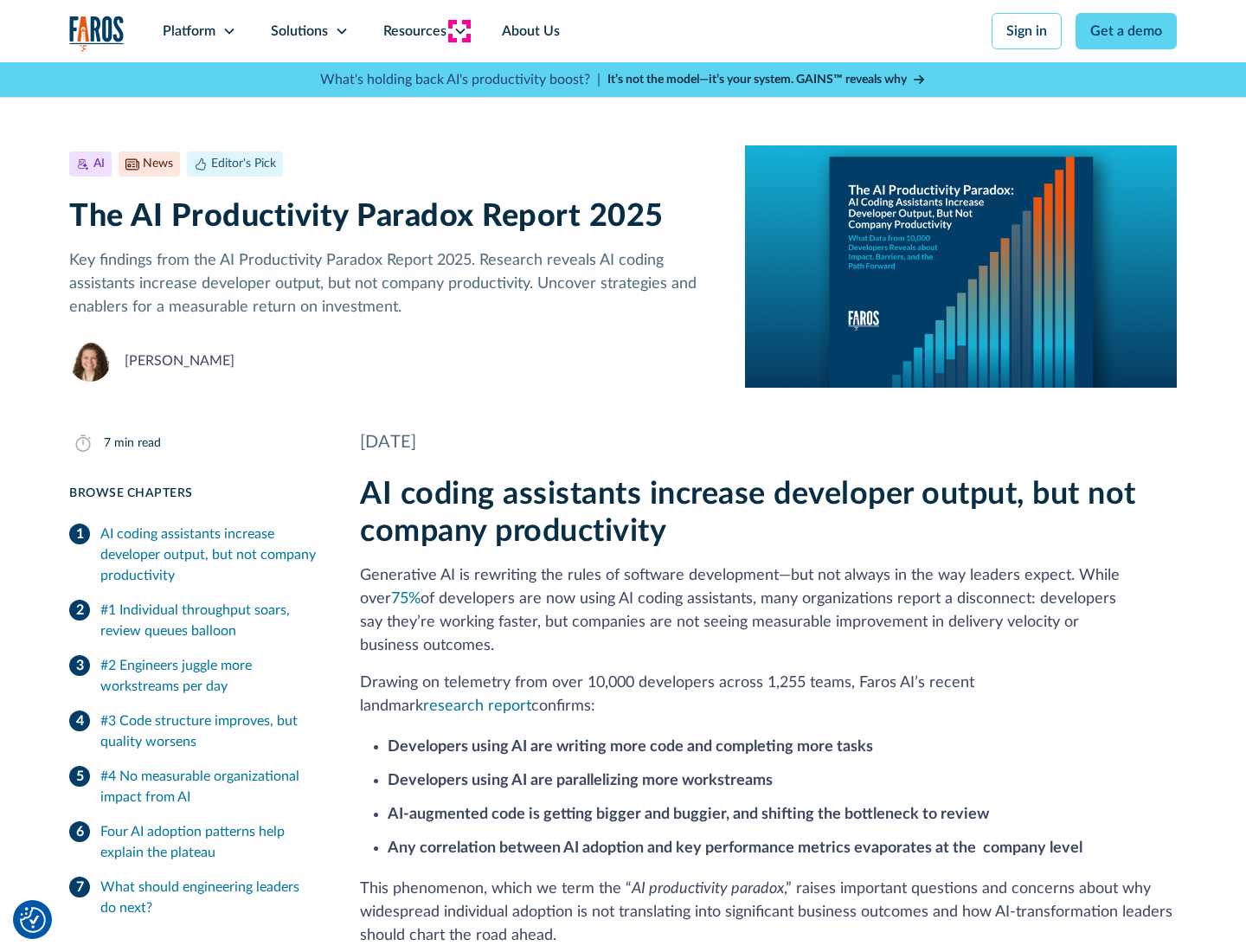
click at [458, 31] on icon at bounding box center [461, 31] width 14 height 14
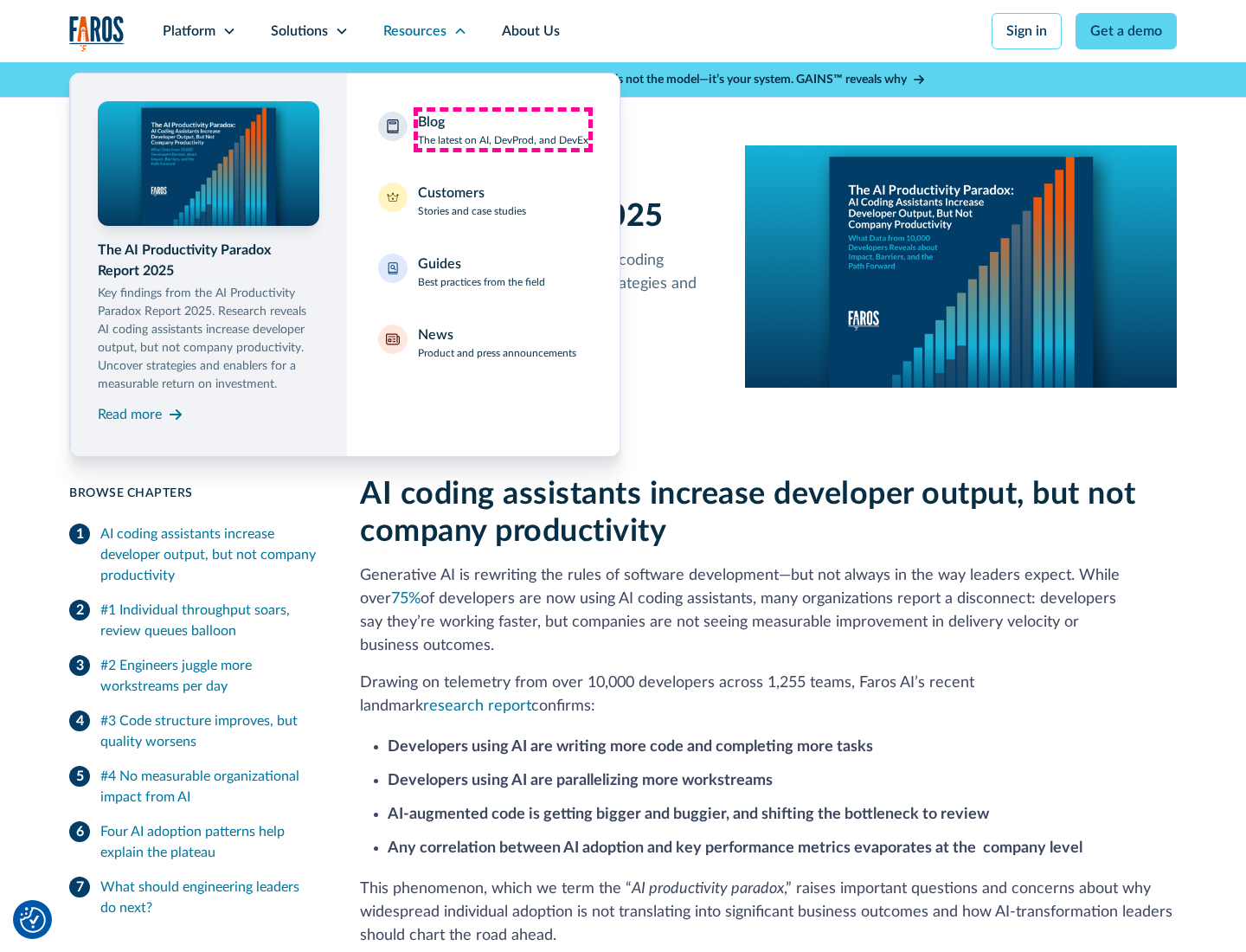
click at [503, 130] on div "Blog The latest on AI, DevProd, and DevEx" at bounding box center [504, 129] width 171 height 36
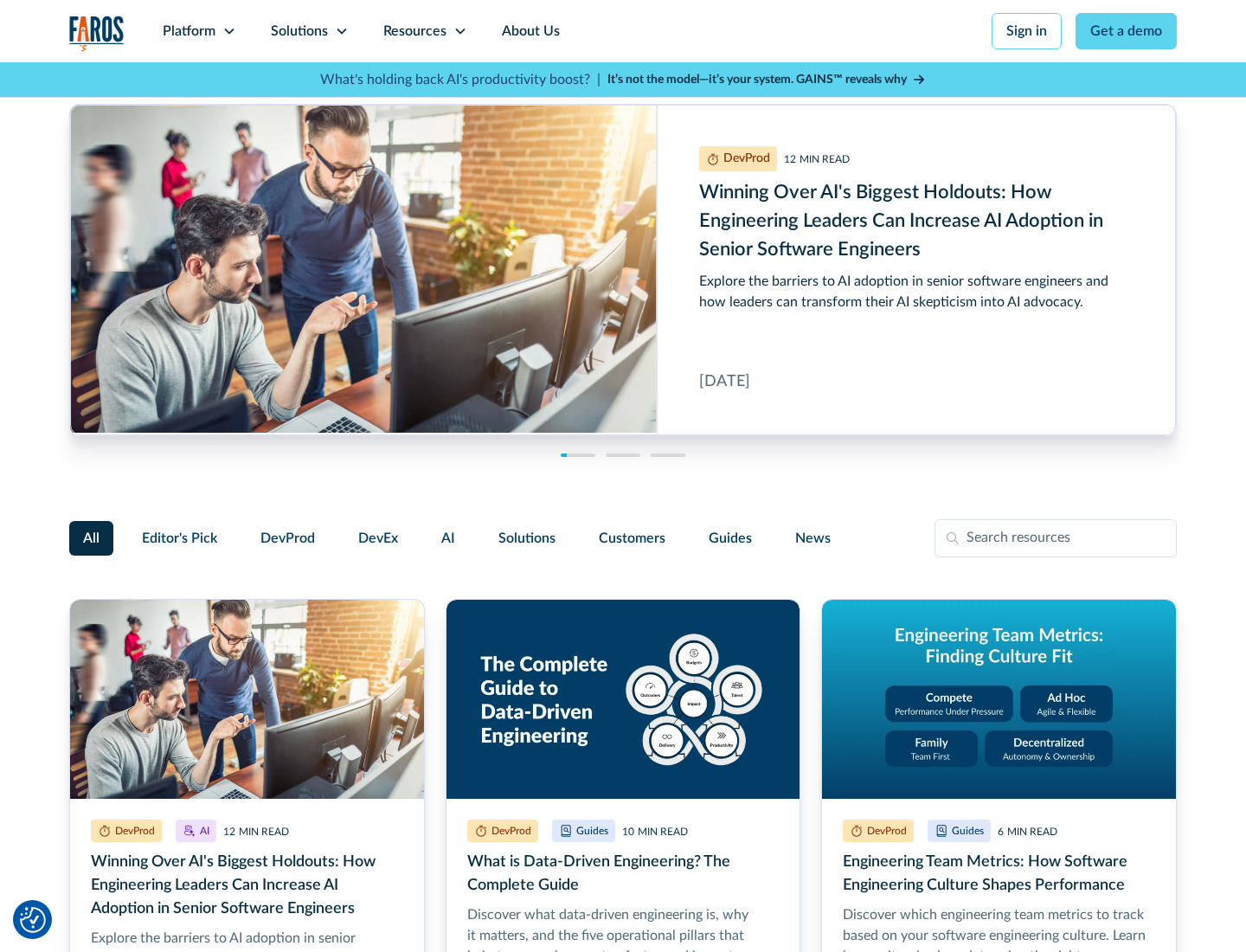
click at [1127, 31] on link "Get a demo" at bounding box center [1127, 31] width 101 height 36
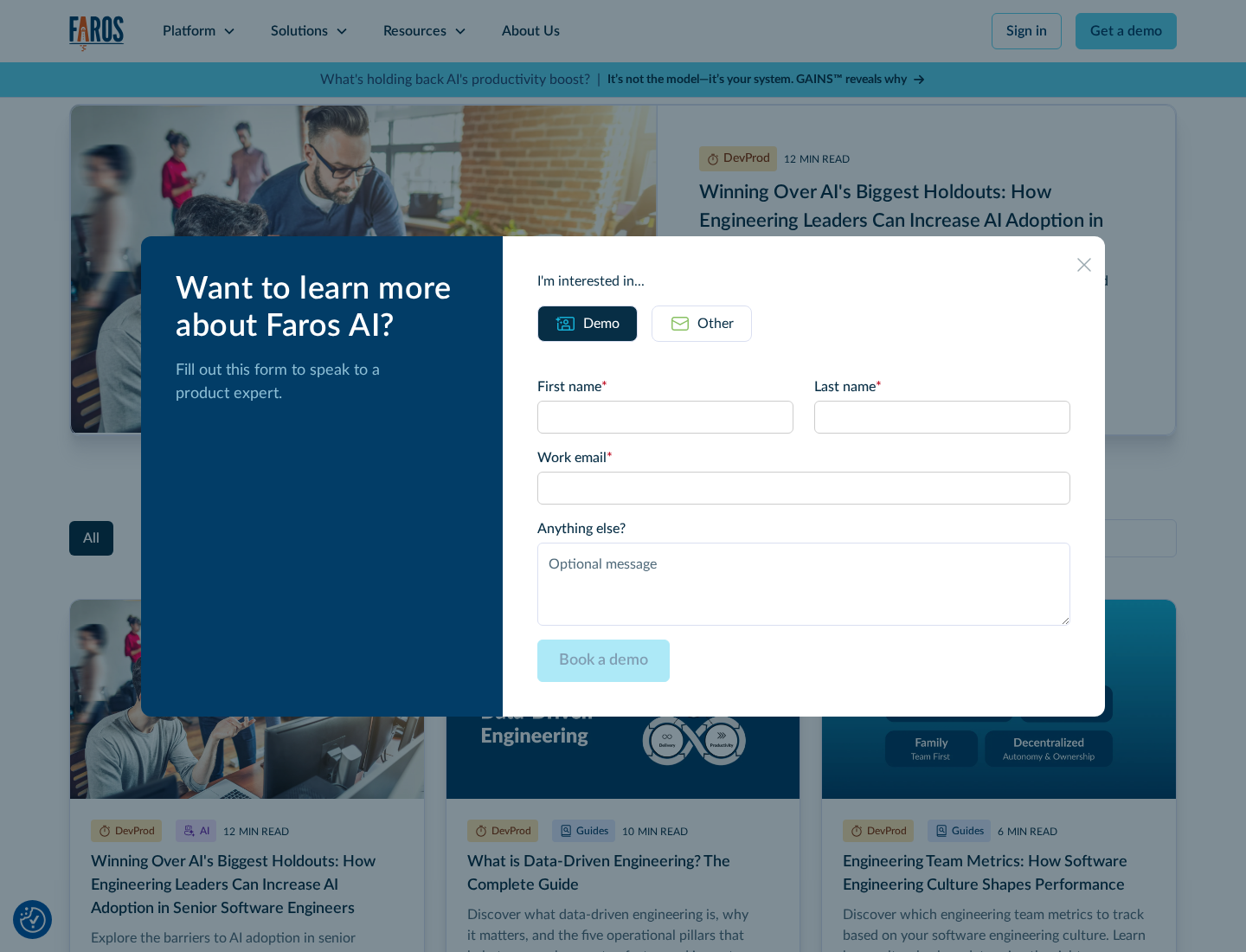
click at [702, 323] on div "Other" at bounding box center [716, 323] width 36 height 20
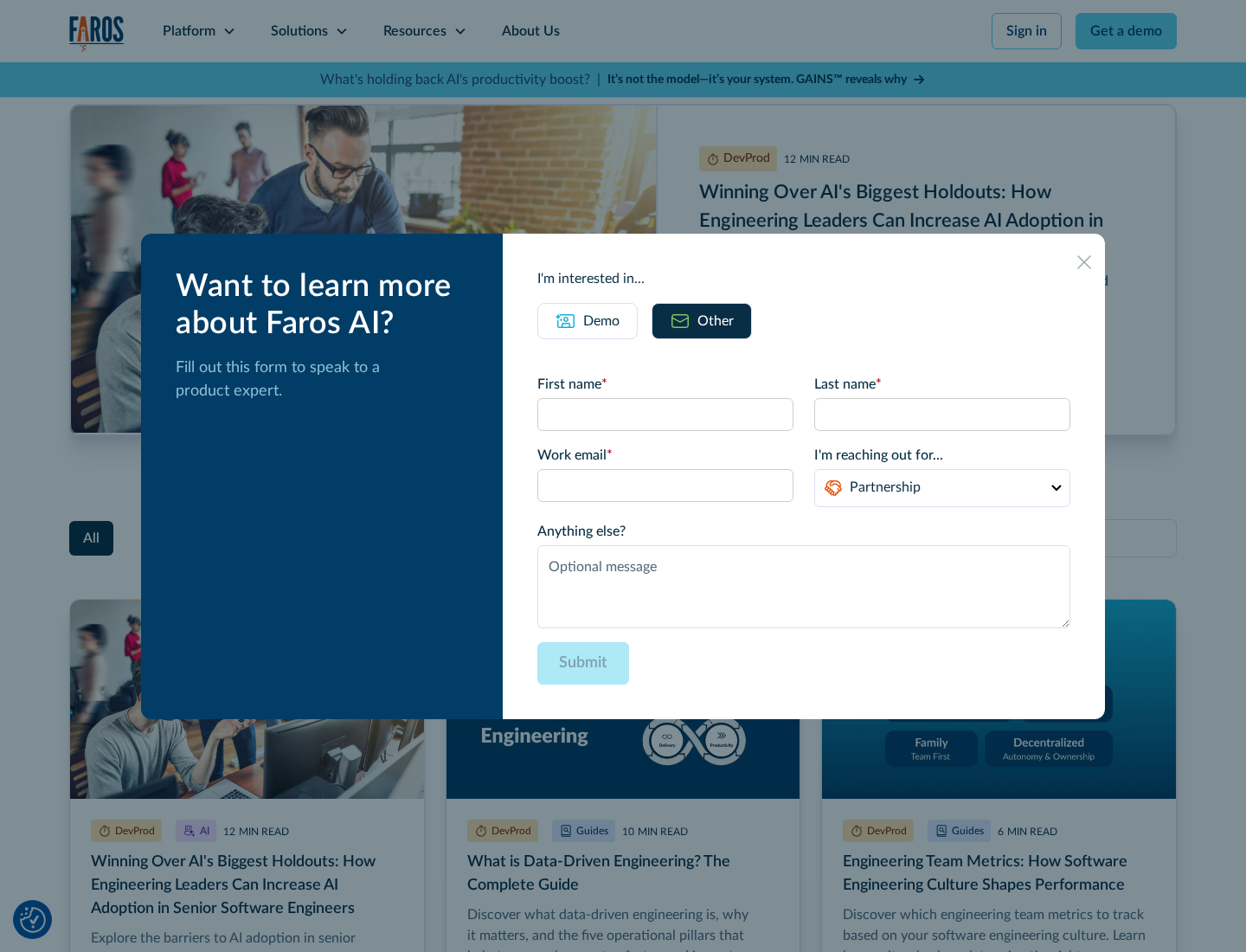
click at [1085, 262] on icon at bounding box center [1085, 262] width 14 height 14
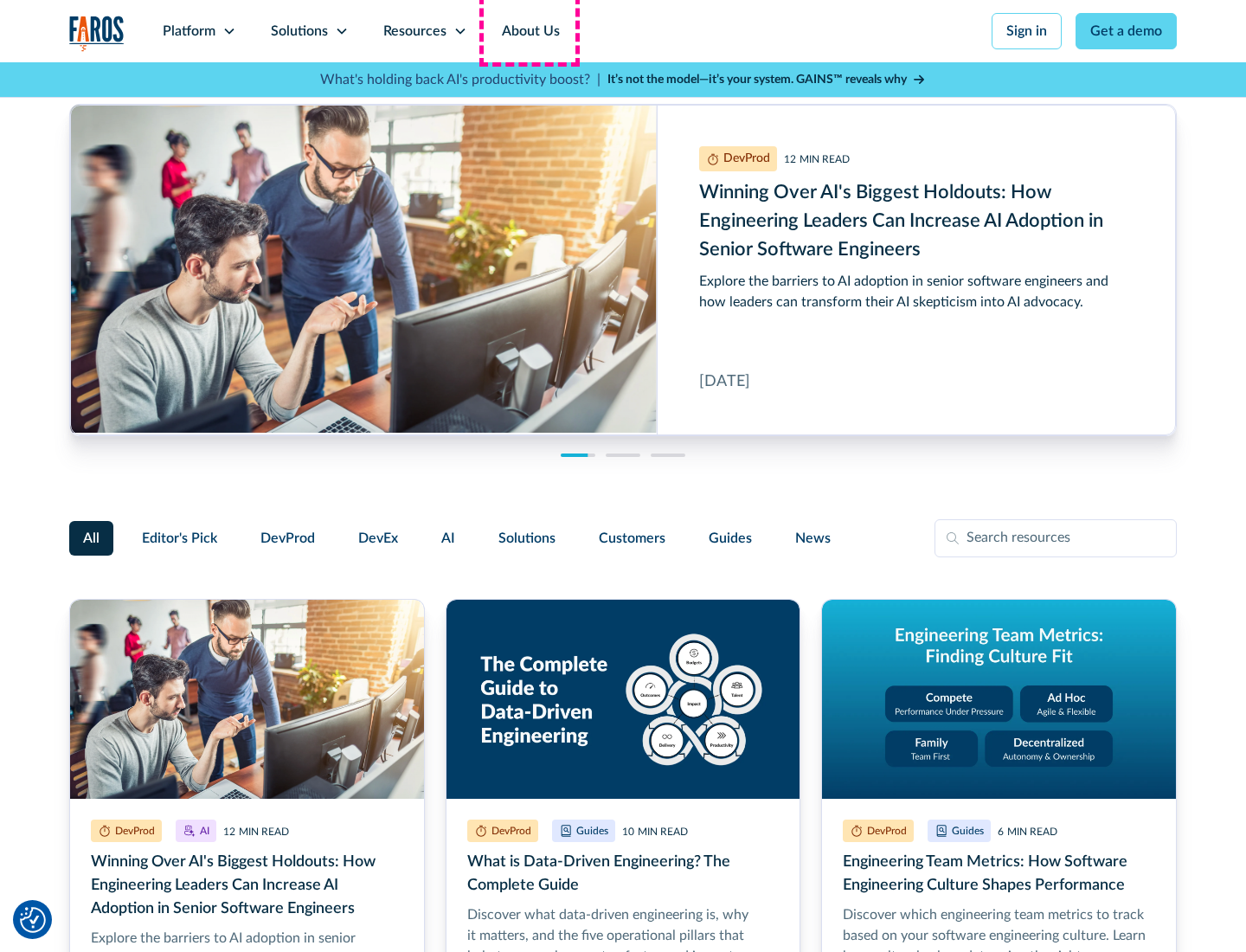
click at [529, 31] on link "About Us" at bounding box center [531, 31] width 93 height 62
